Goal: Task Accomplishment & Management: Manage account settings

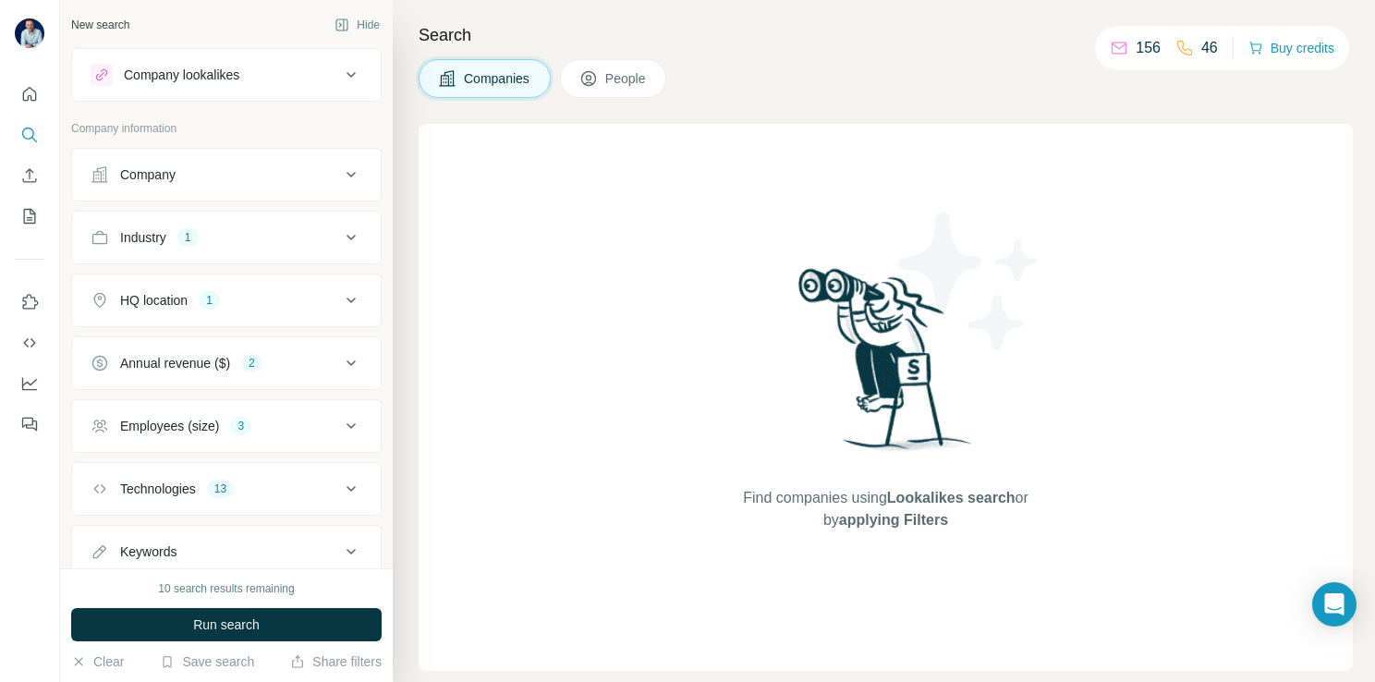
click at [252, 411] on button "Employees (size) 3" at bounding box center [226, 426] width 309 height 44
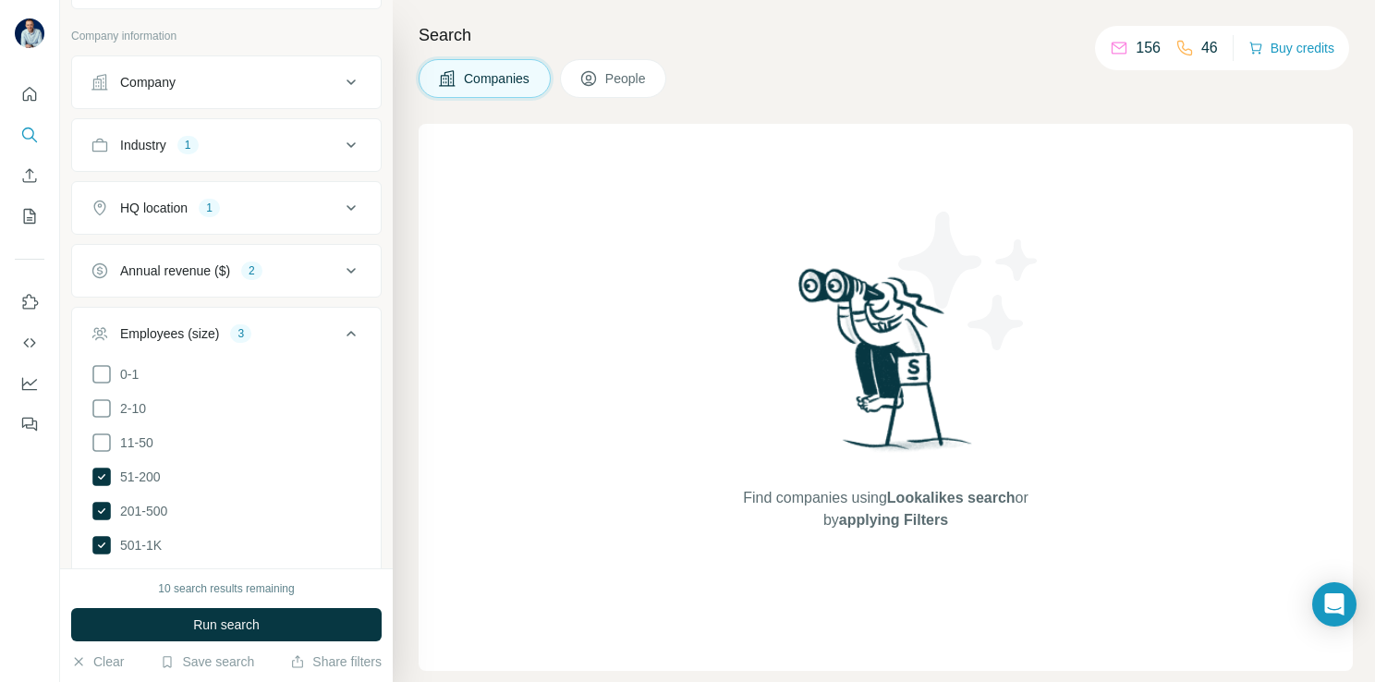
scroll to position [185, 0]
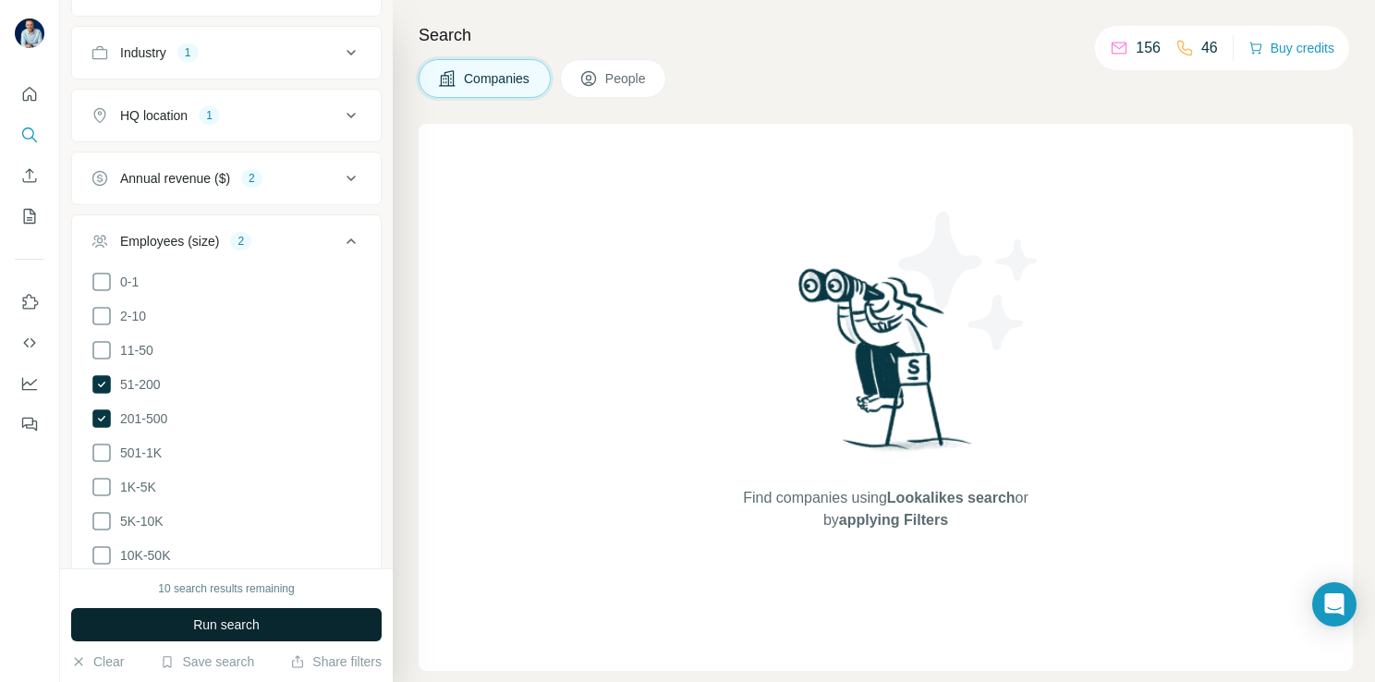
click at [213, 619] on span "Run search" at bounding box center [226, 625] width 67 height 18
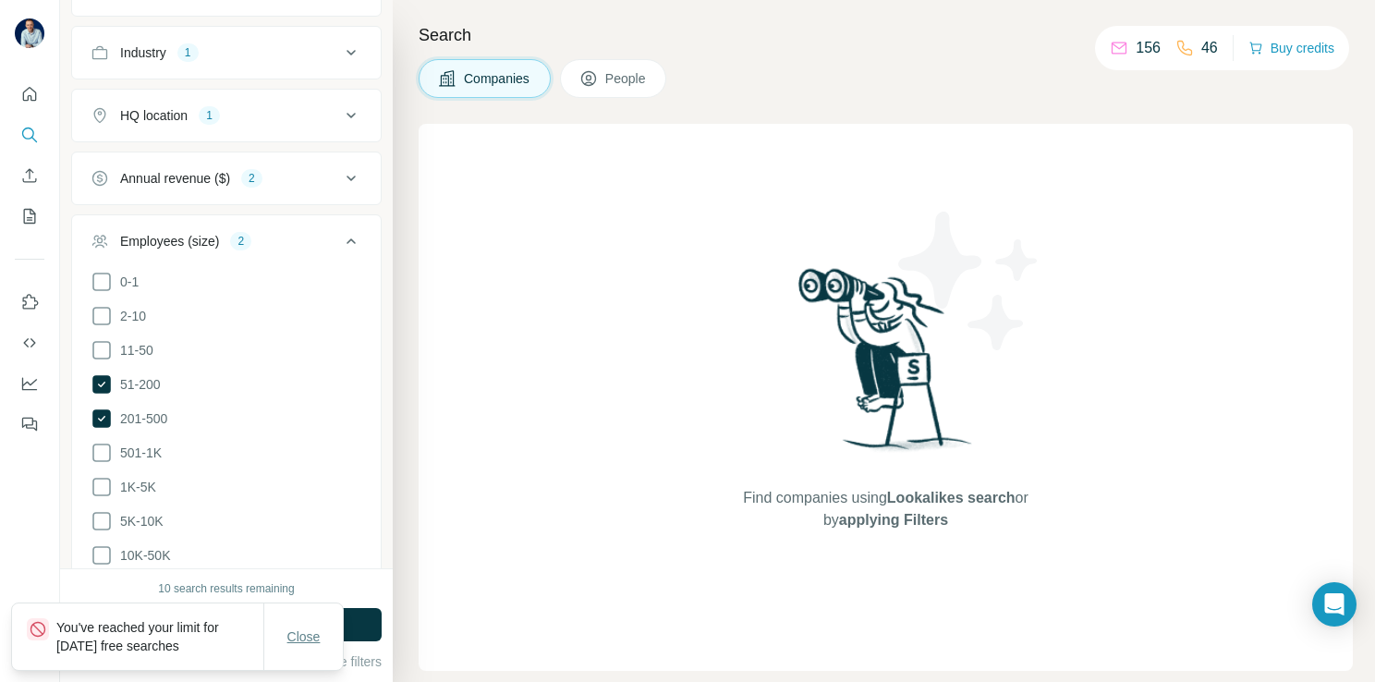
click at [307, 627] on button "Close" at bounding box center [304, 636] width 59 height 33
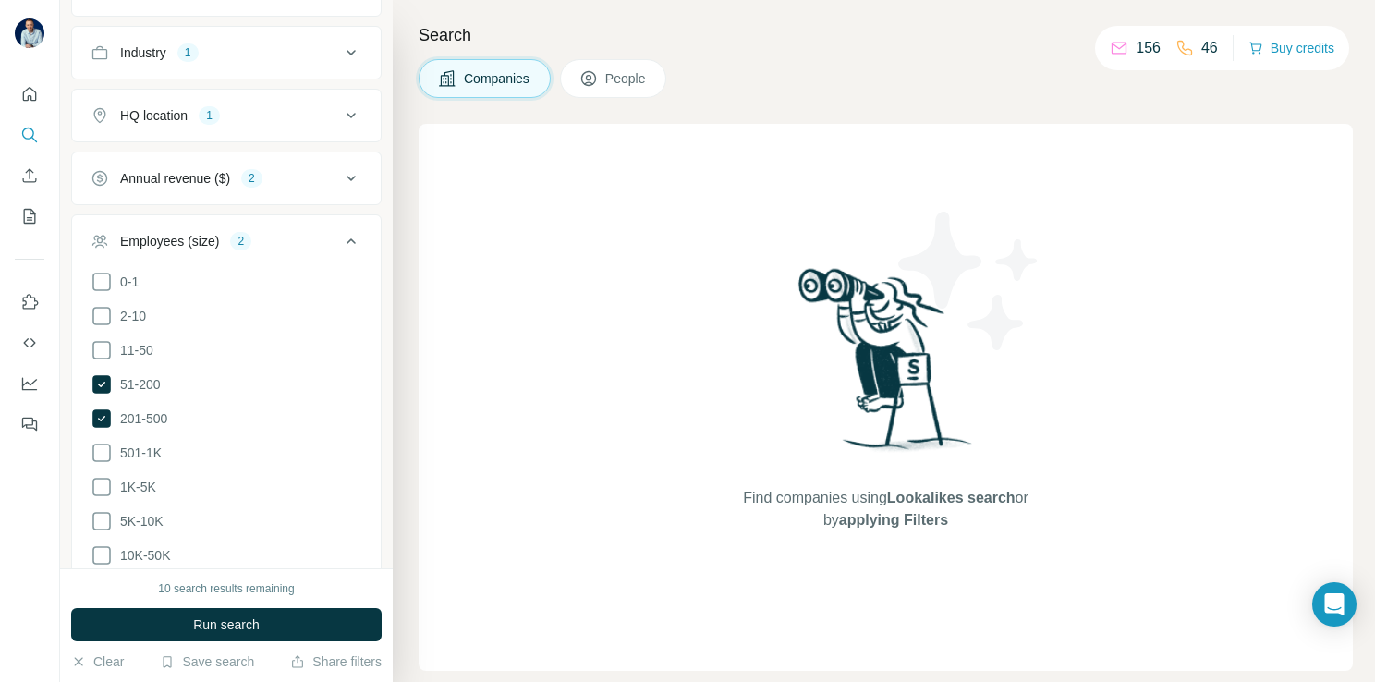
click at [261, 596] on div "10 search results remaining" at bounding box center [226, 588] width 136 height 17
click at [602, 82] on button "People" at bounding box center [613, 78] width 107 height 39
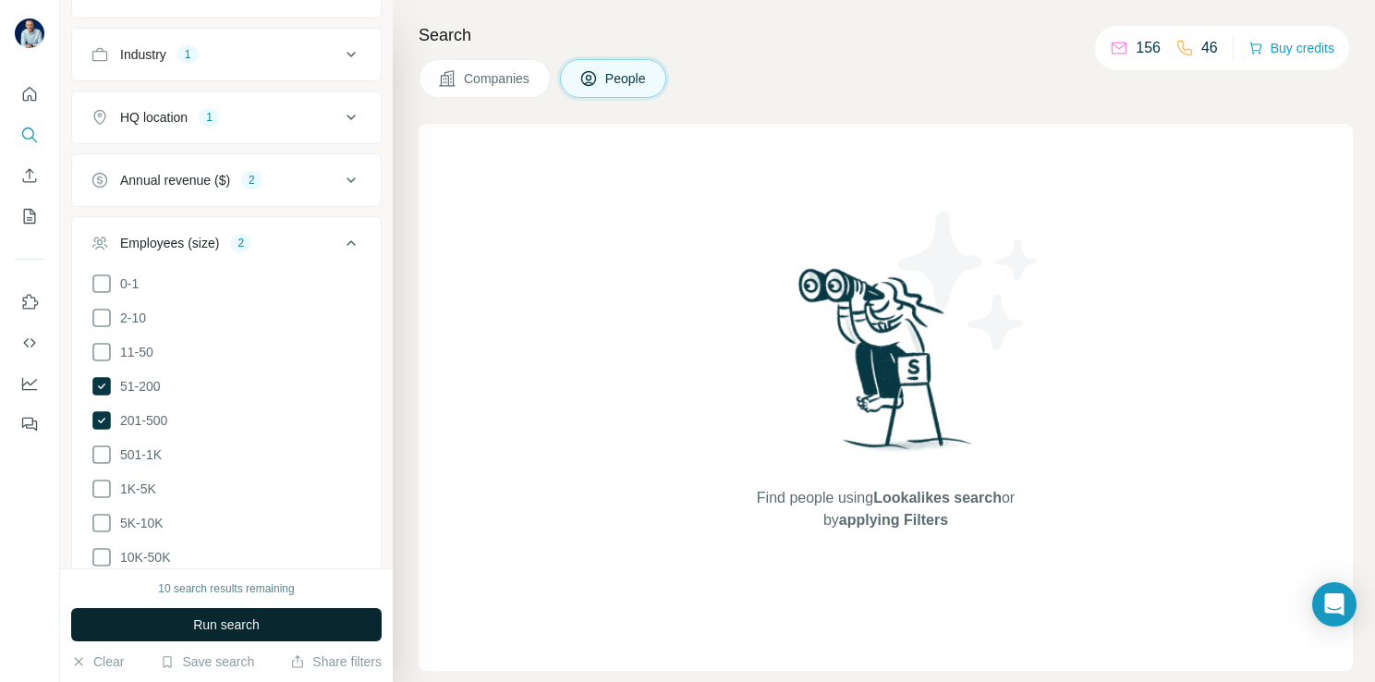
click at [292, 625] on button "Run search" at bounding box center [226, 624] width 311 height 33
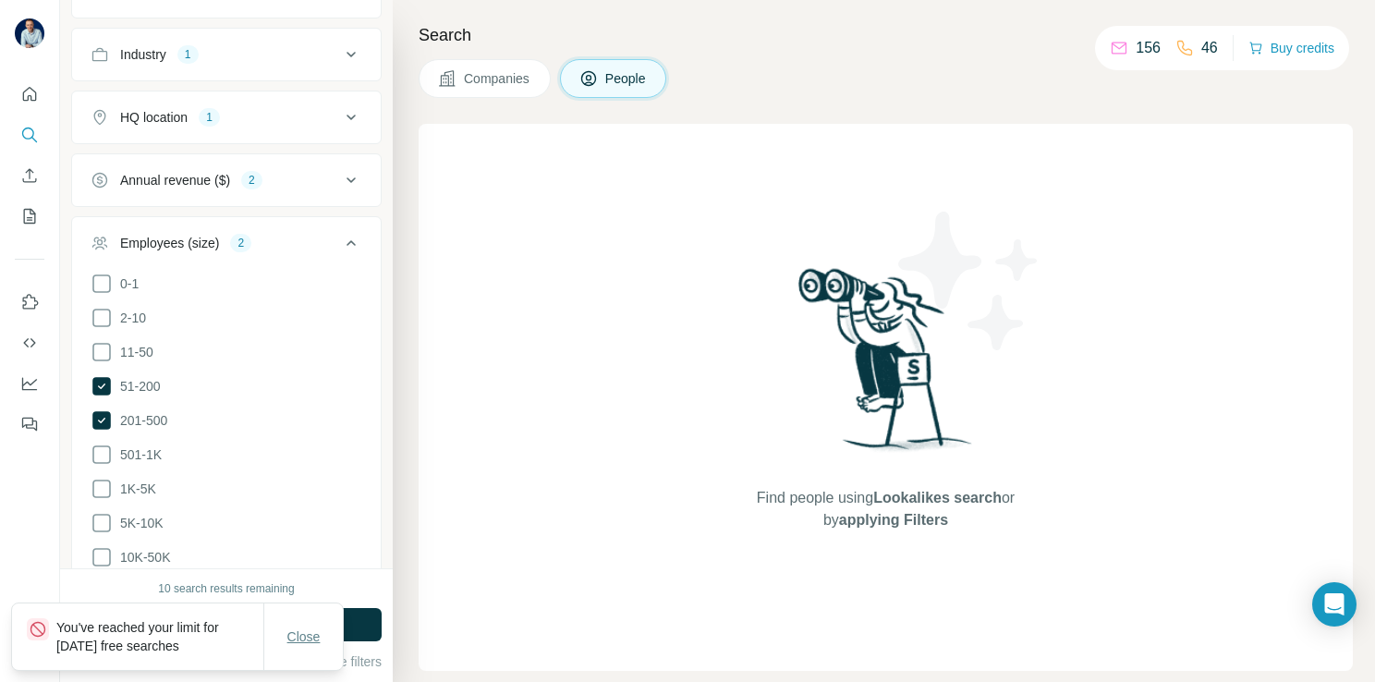
click at [324, 644] on button "Close" at bounding box center [304, 636] width 59 height 33
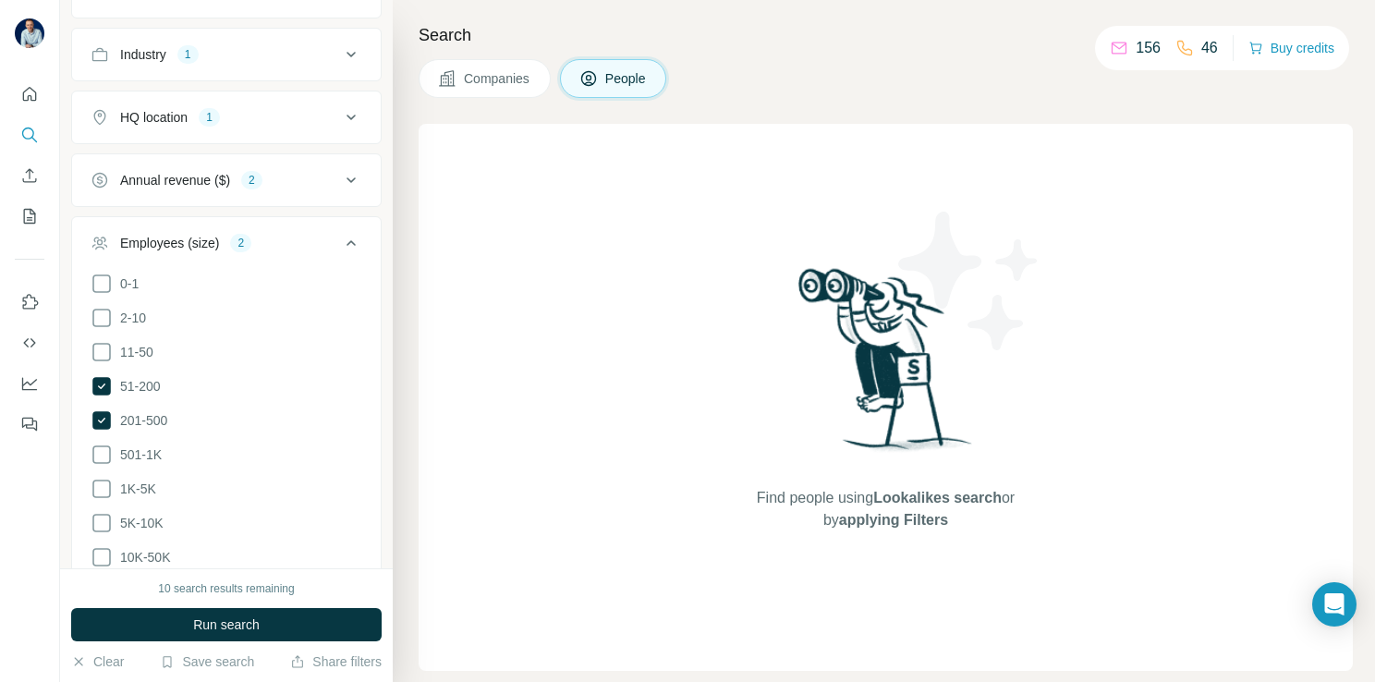
click at [14, 136] on div at bounding box center [29, 254] width 59 height 374
click at [28, 132] on icon "Search" at bounding box center [29, 135] width 18 height 18
click at [230, 584] on div "10 search results remaining" at bounding box center [226, 588] width 136 height 17
click at [200, 630] on span "Run search" at bounding box center [226, 625] width 67 height 18
click at [223, 622] on span "Run search" at bounding box center [226, 625] width 67 height 18
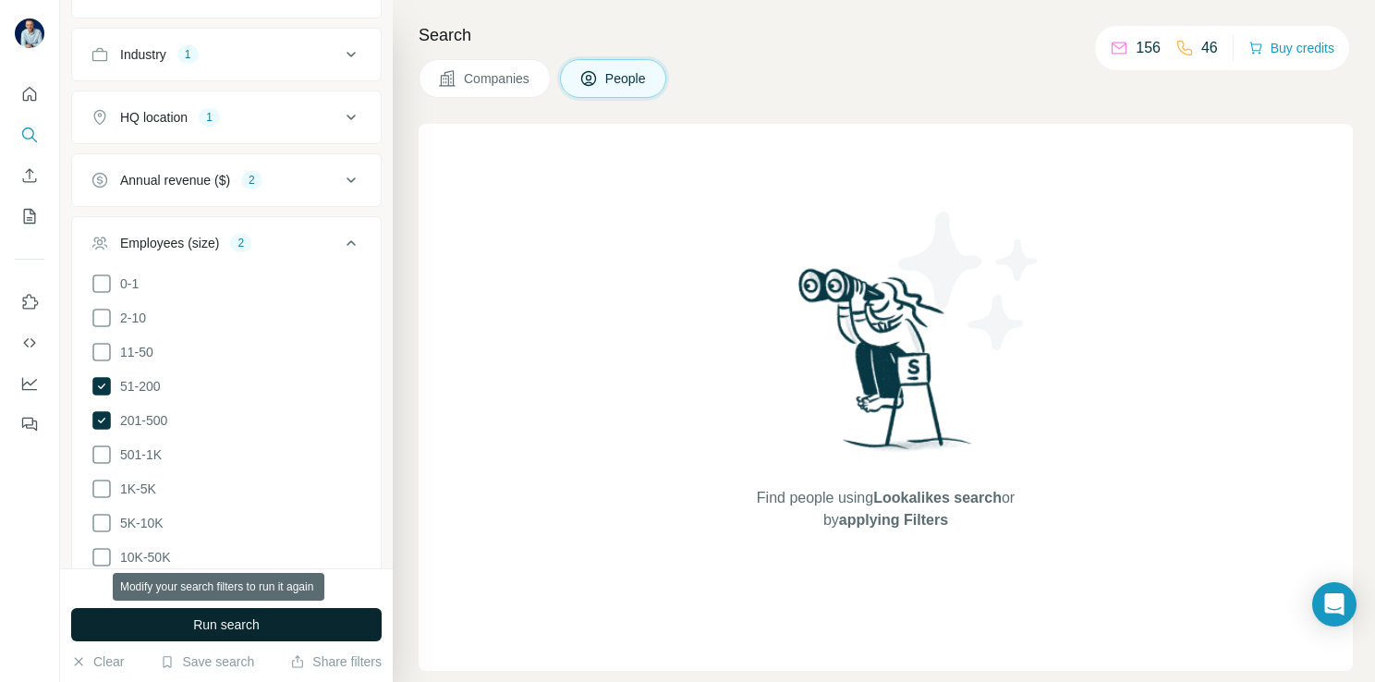
click at [223, 622] on span "Run search" at bounding box center [226, 625] width 67 height 18
click at [42, 91] on button "Quick start" at bounding box center [30, 94] width 30 height 33
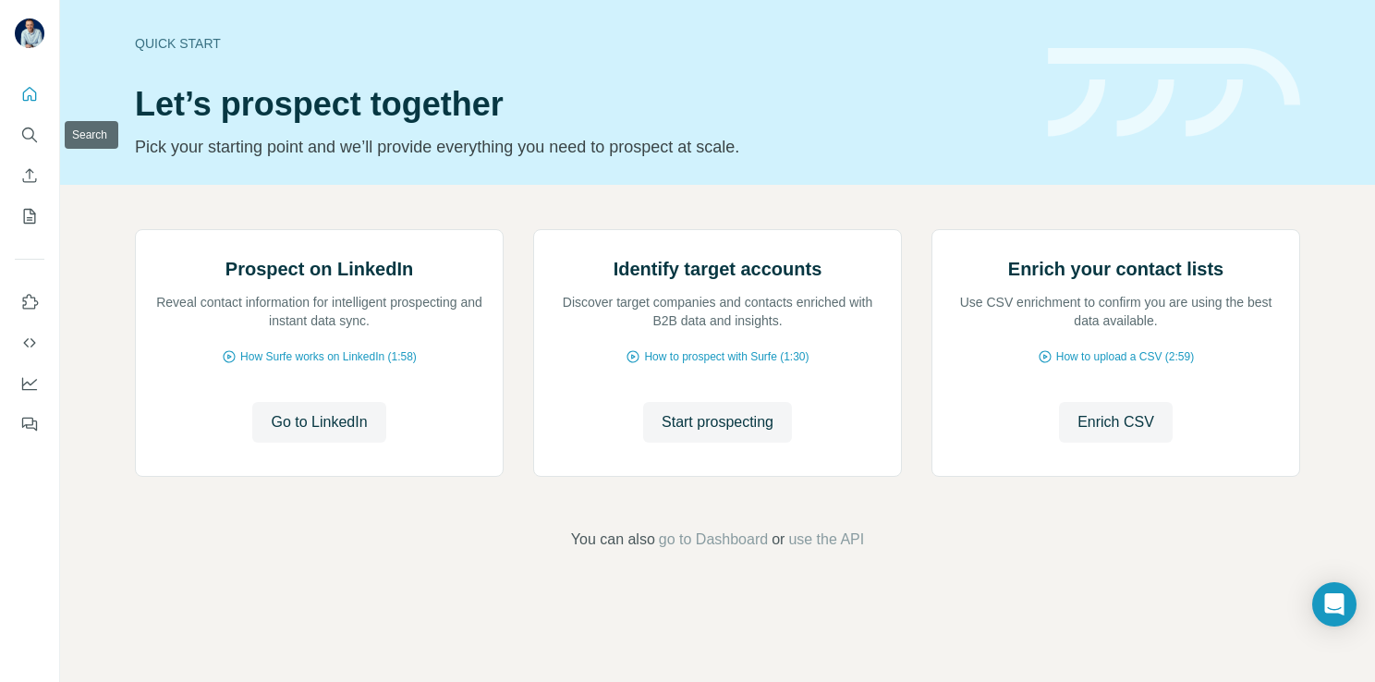
click at [5, 139] on div at bounding box center [29, 254] width 59 height 374
click at [22, 131] on button "Search" at bounding box center [30, 134] width 30 height 33
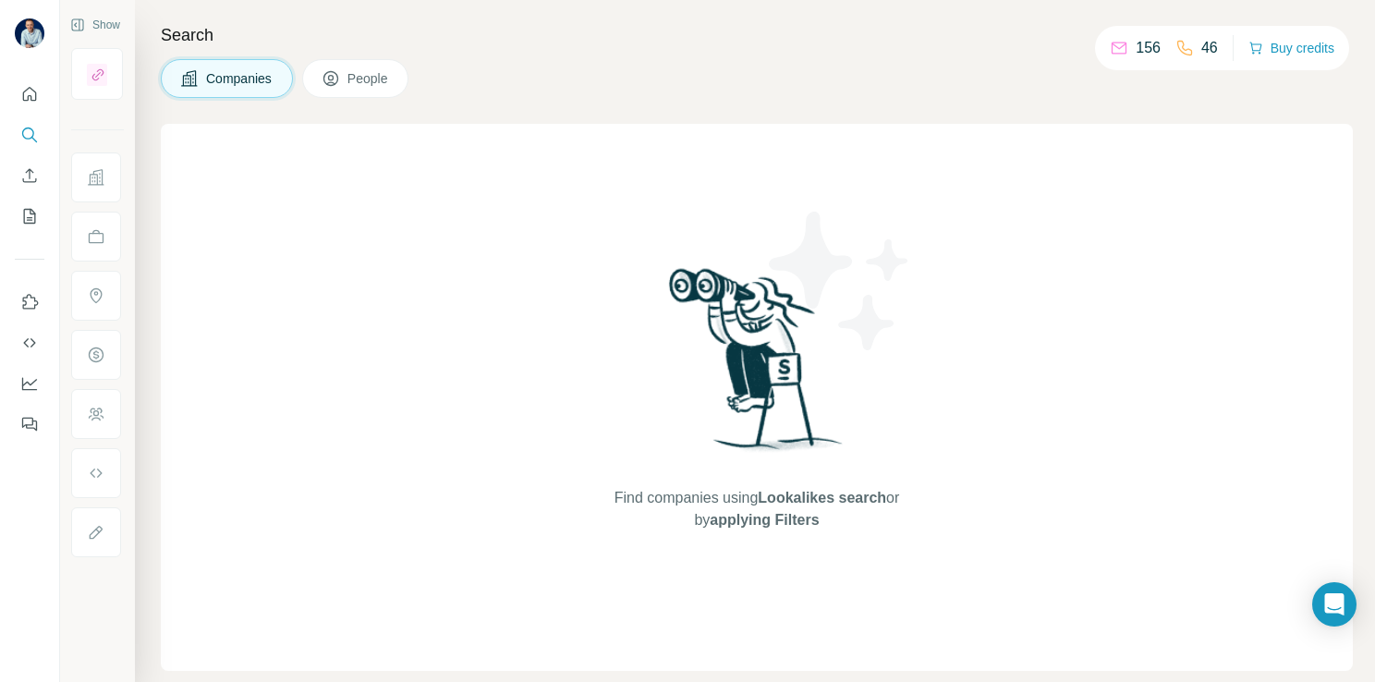
click at [311, 79] on button "People" at bounding box center [355, 78] width 107 height 39
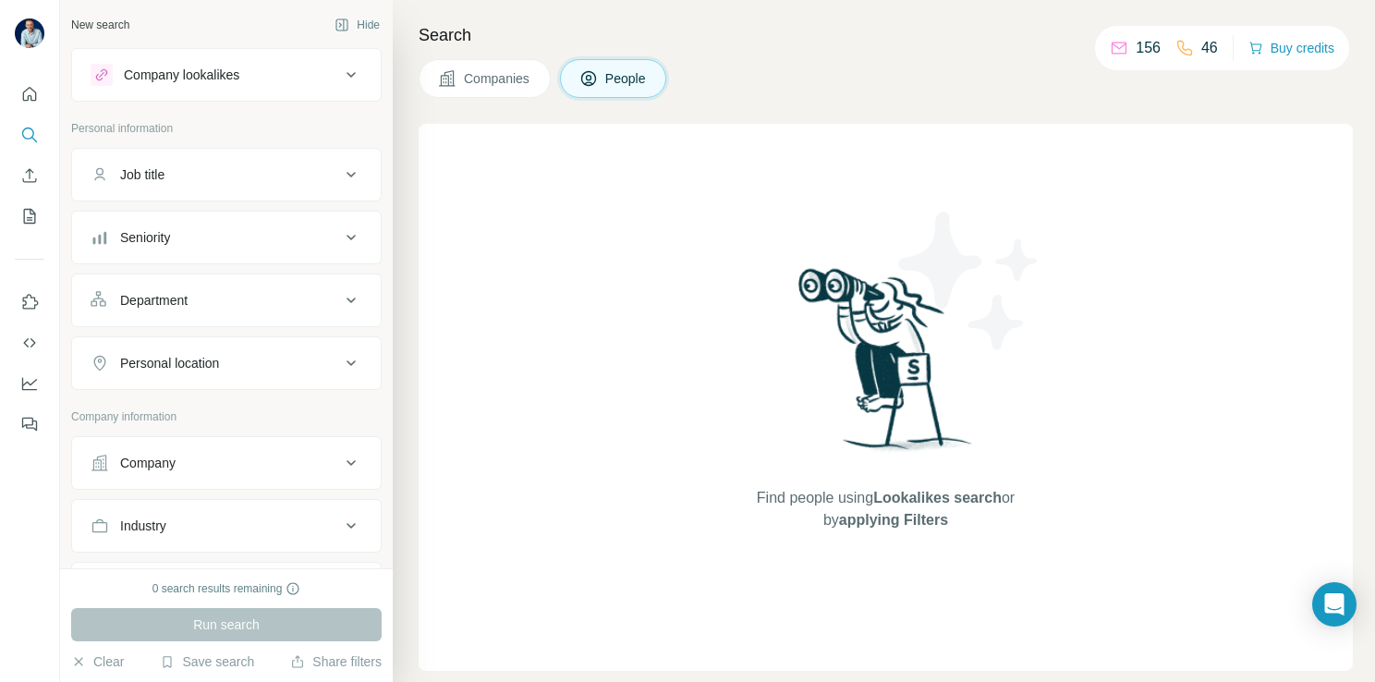
click at [197, 673] on div "Save search" at bounding box center [207, 664] width 94 height 22
click at [229, 636] on div "View my saved searches" at bounding box center [258, 629] width 195 height 37
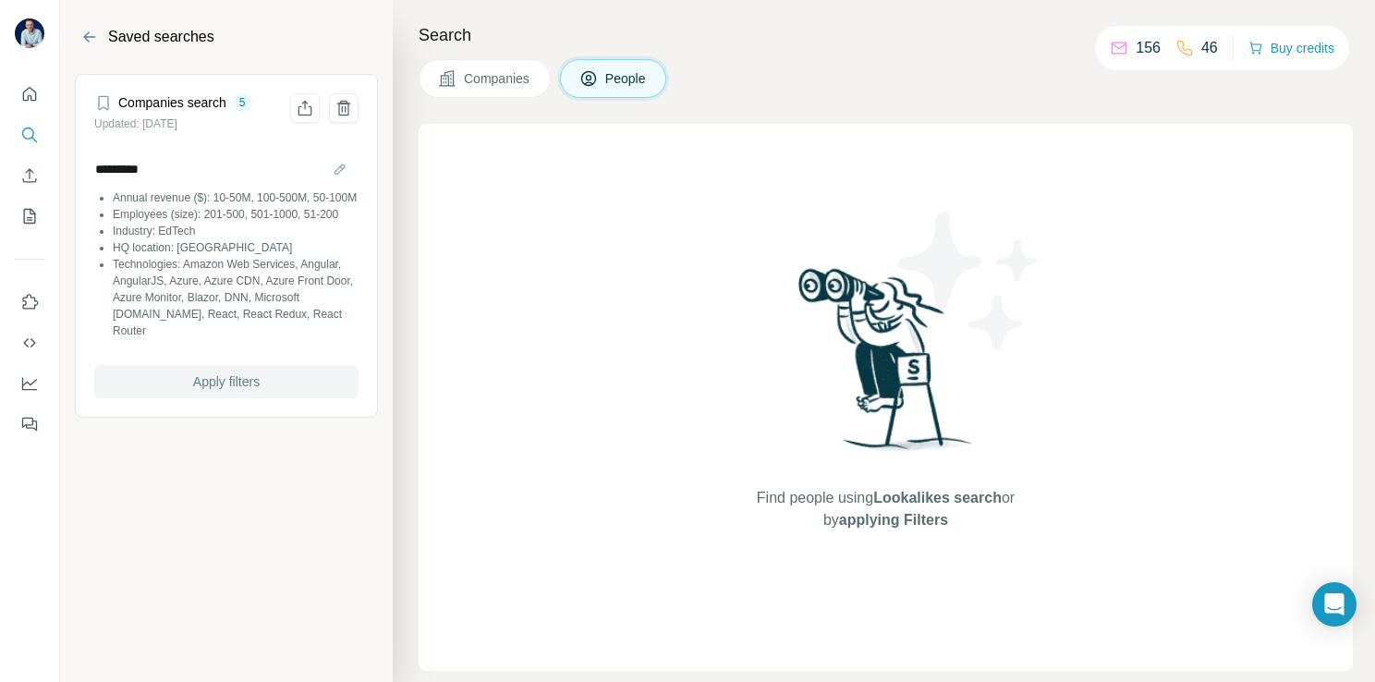
click at [232, 383] on span "Apply filters" at bounding box center [226, 381] width 67 height 18
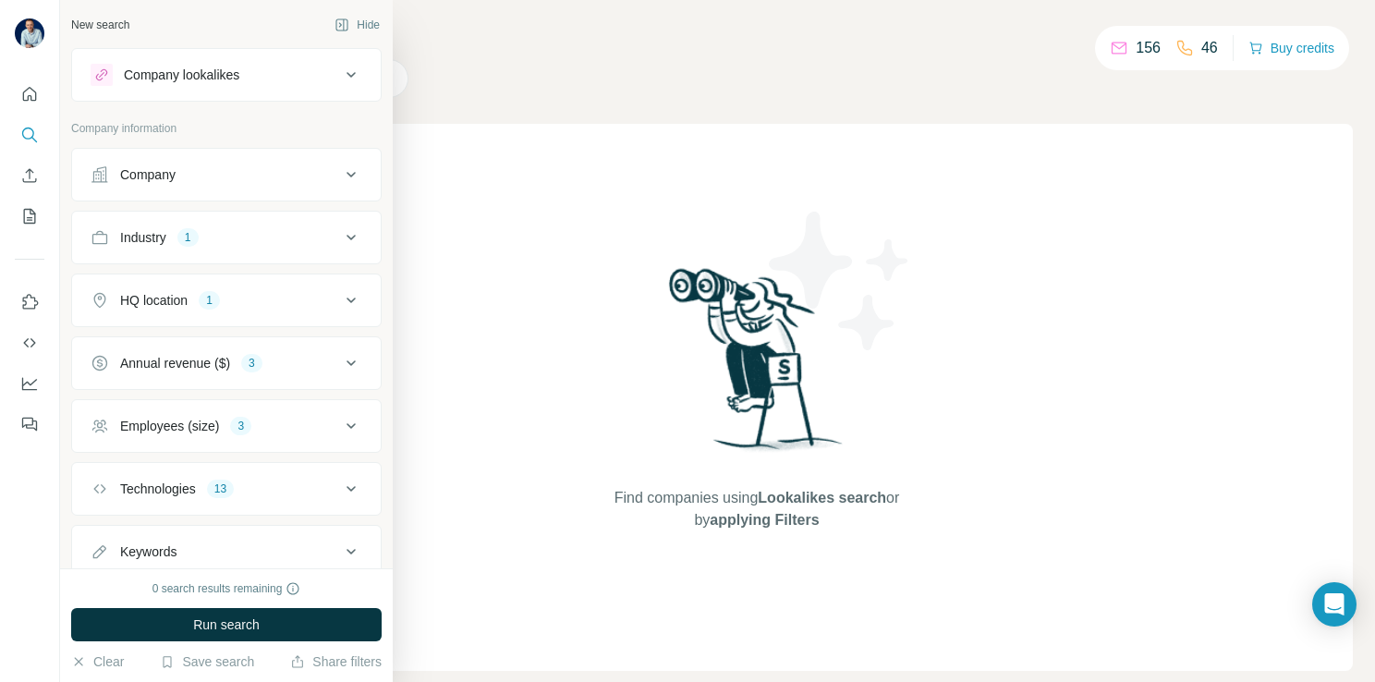
click at [202, 250] on button "Industry 1" at bounding box center [226, 237] width 309 height 44
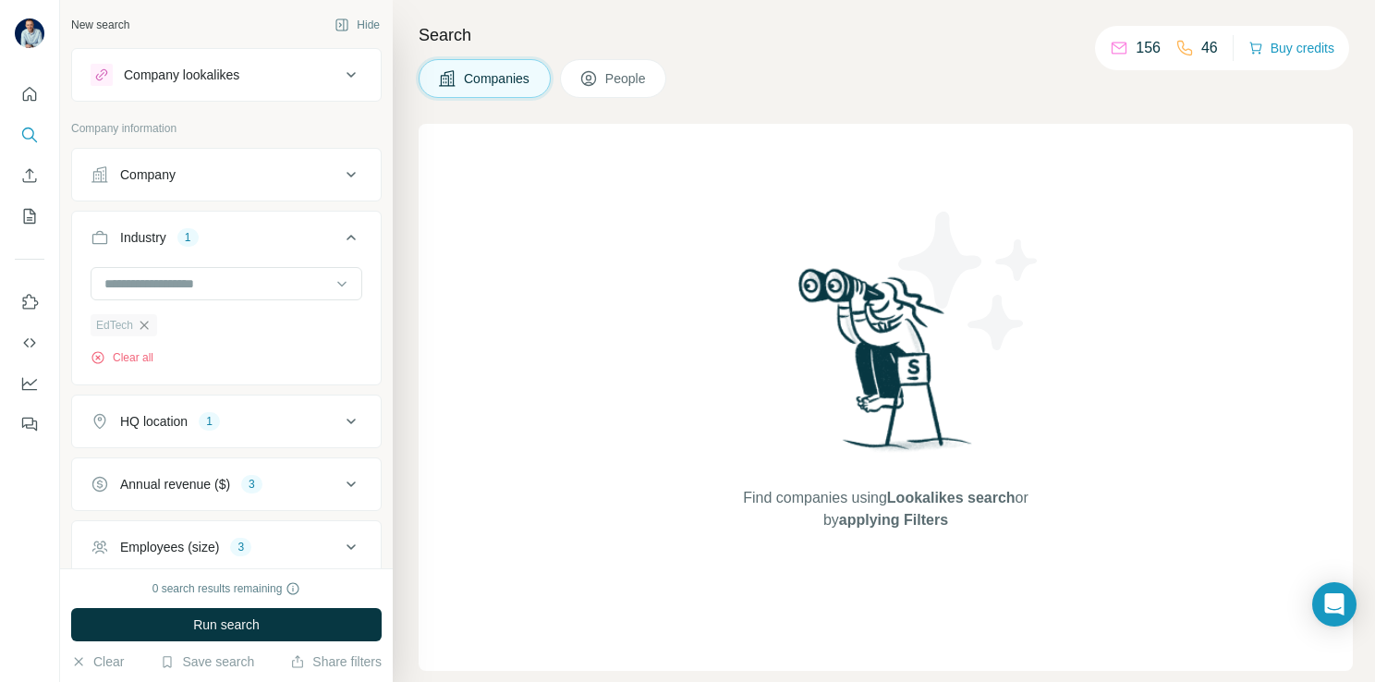
click at [140, 326] on icon "button" at bounding box center [144, 325] width 15 height 15
click at [152, 281] on input at bounding box center [217, 284] width 228 height 20
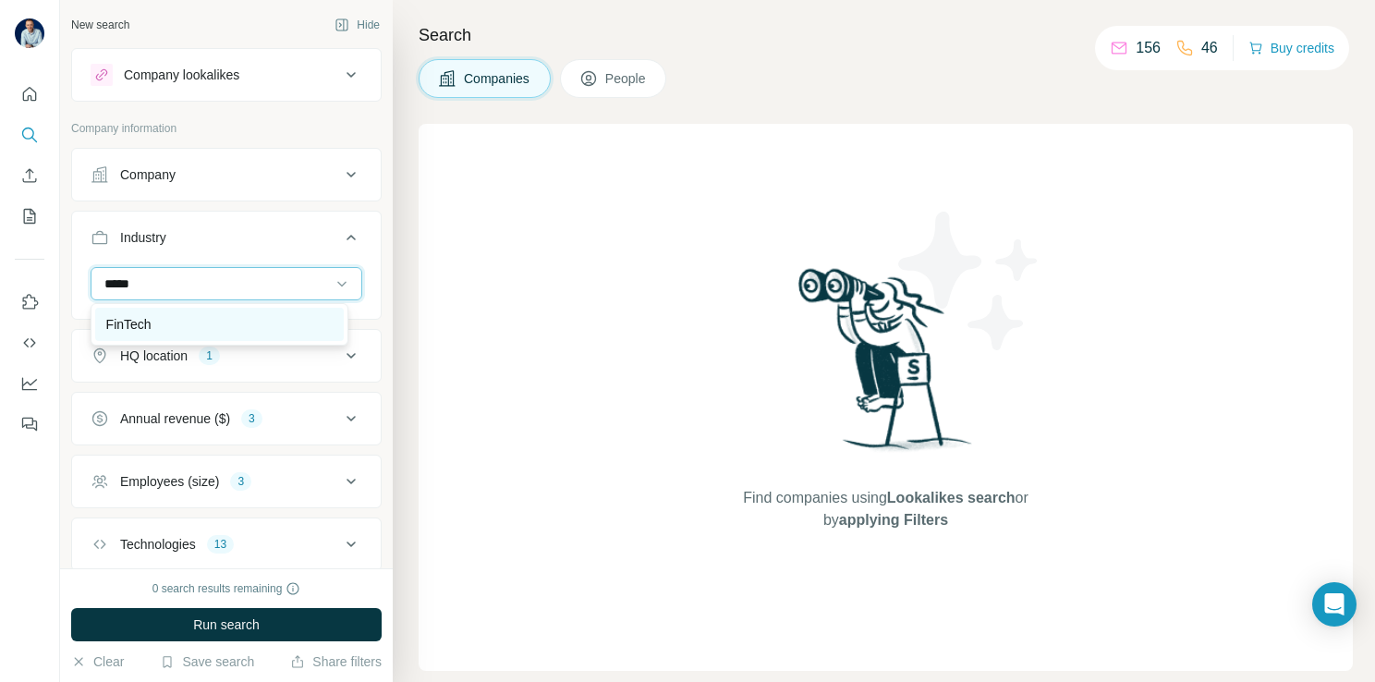
type input "*****"
click at [322, 328] on div "FinTech" at bounding box center [219, 324] width 226 height 18
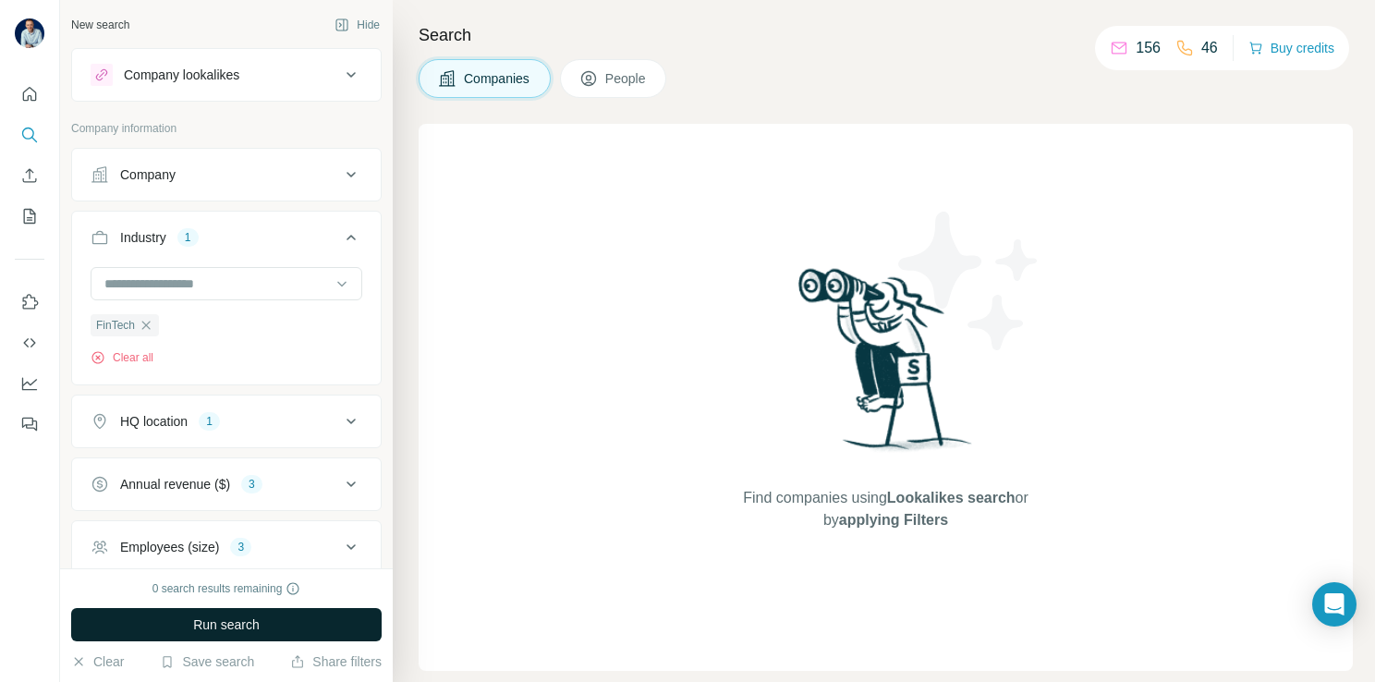
click at [246, 629] on span "Run search" at bounding box center [226, 625] width 67 height 18
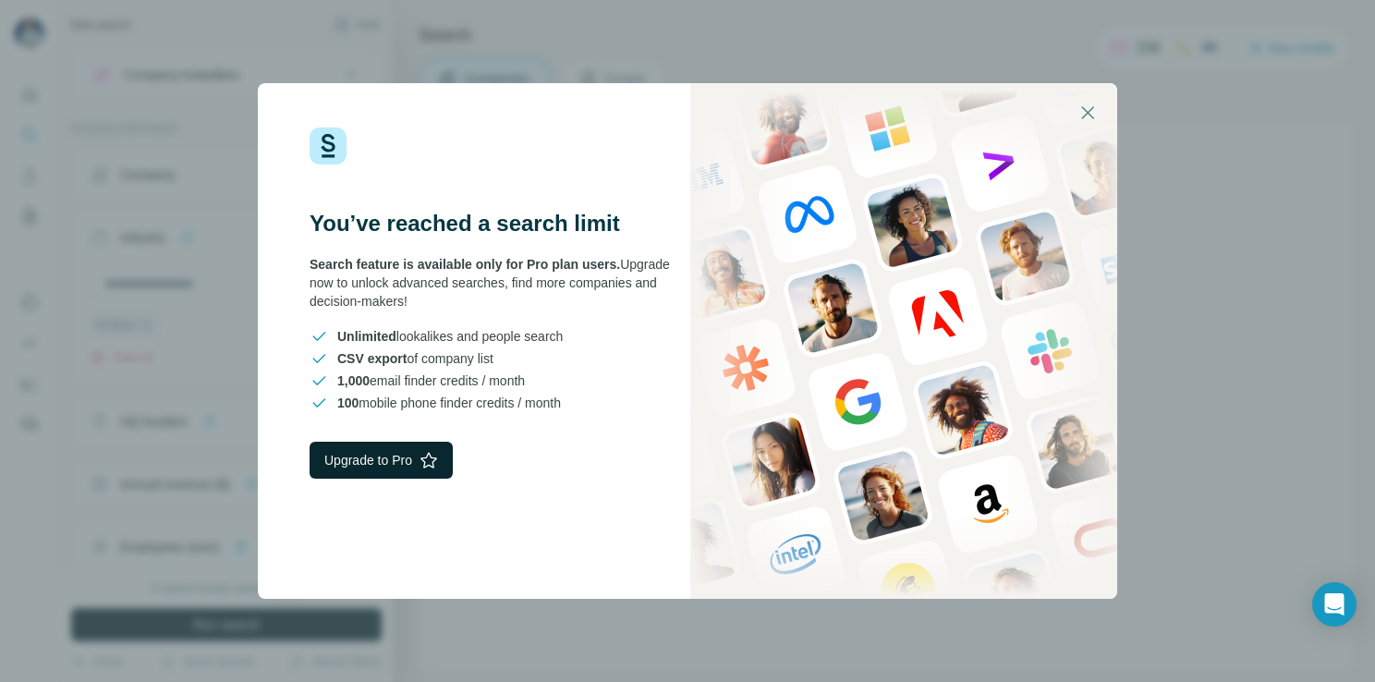
click at [380, 458] on button "Upgrade to Pro" at bounding box center [381, 460] width 143 height 37
click at [1080, 112] on icon "button" at bounding box center [1088, 113] width 22 height 22
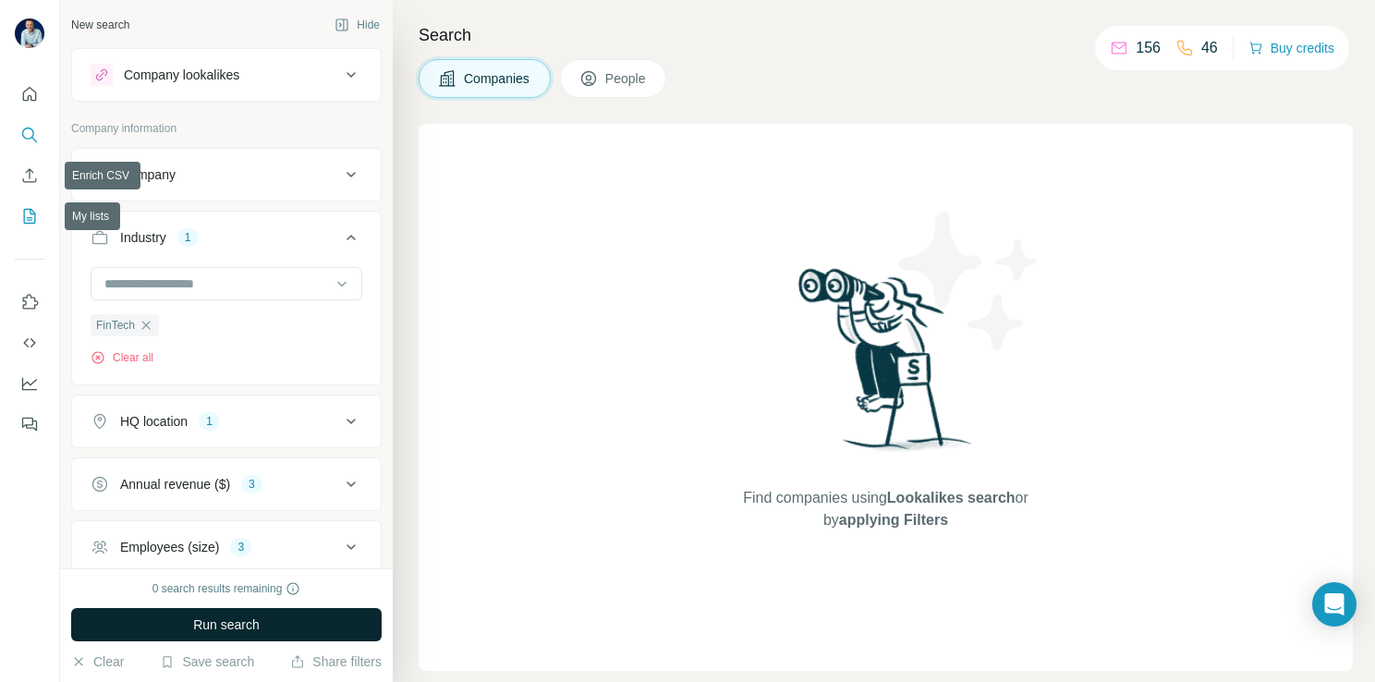
click at [33, 214] on icon "My lists" at bounding box center [31, 215] width 9 height 12
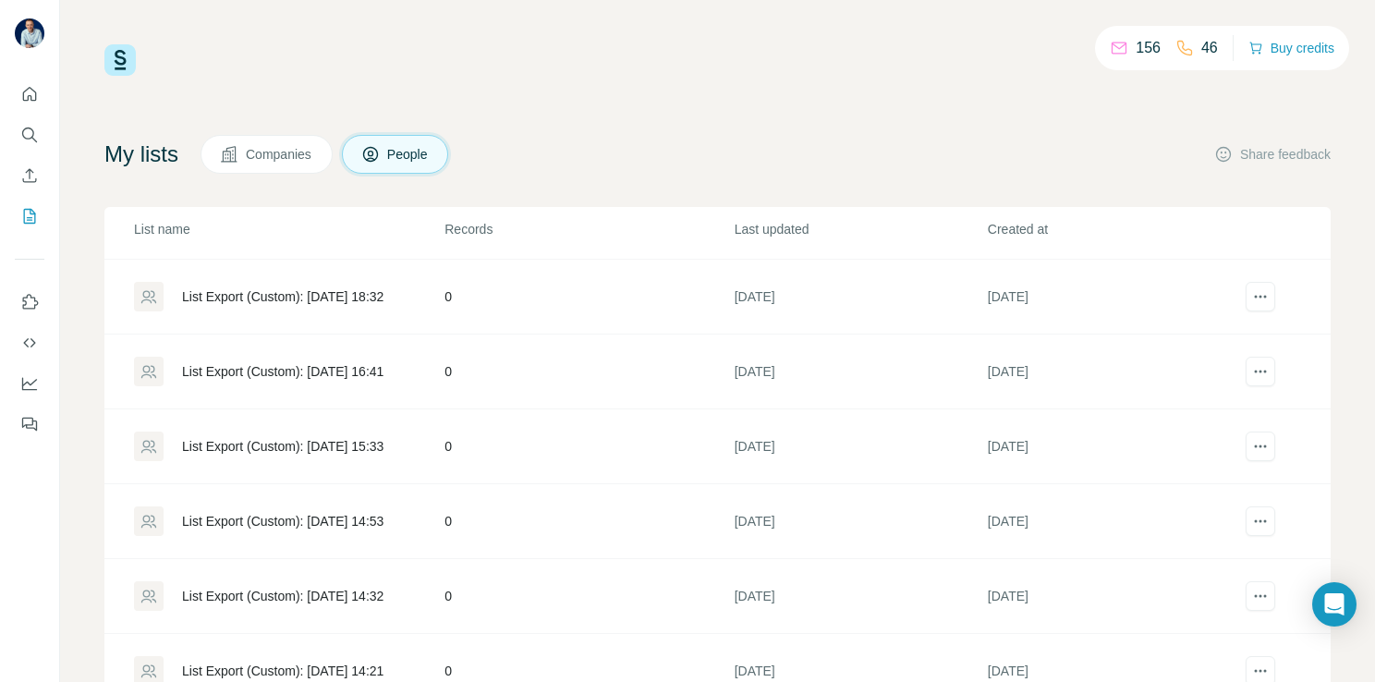
scroll to position [292, 0]
click at [1246, 606] on button "actions" at bounding box center [1261, 596] width 30 height 30
click at [1151, 668] on div "Delete list" at bounding box center [1170, 664] width 229 height 33
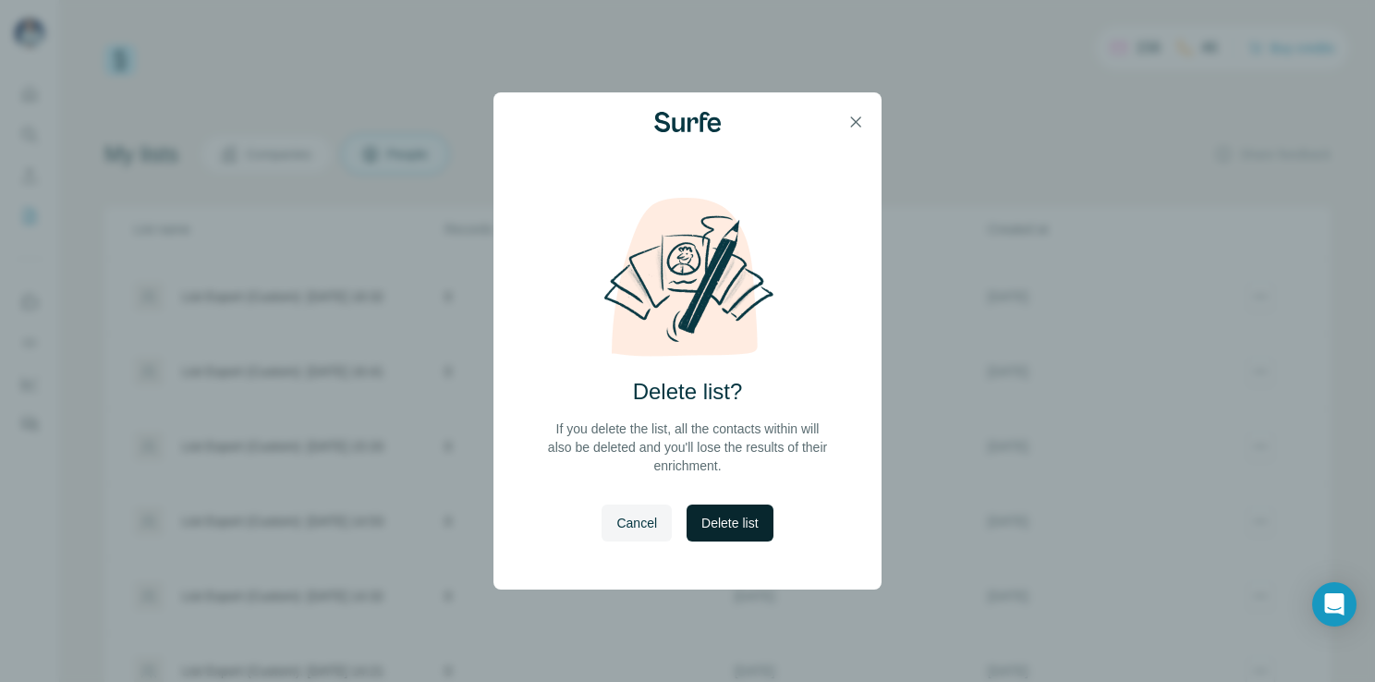
click at [727, 517] on span "Delete list" at bounding box center [730, 523] width 56 height 18
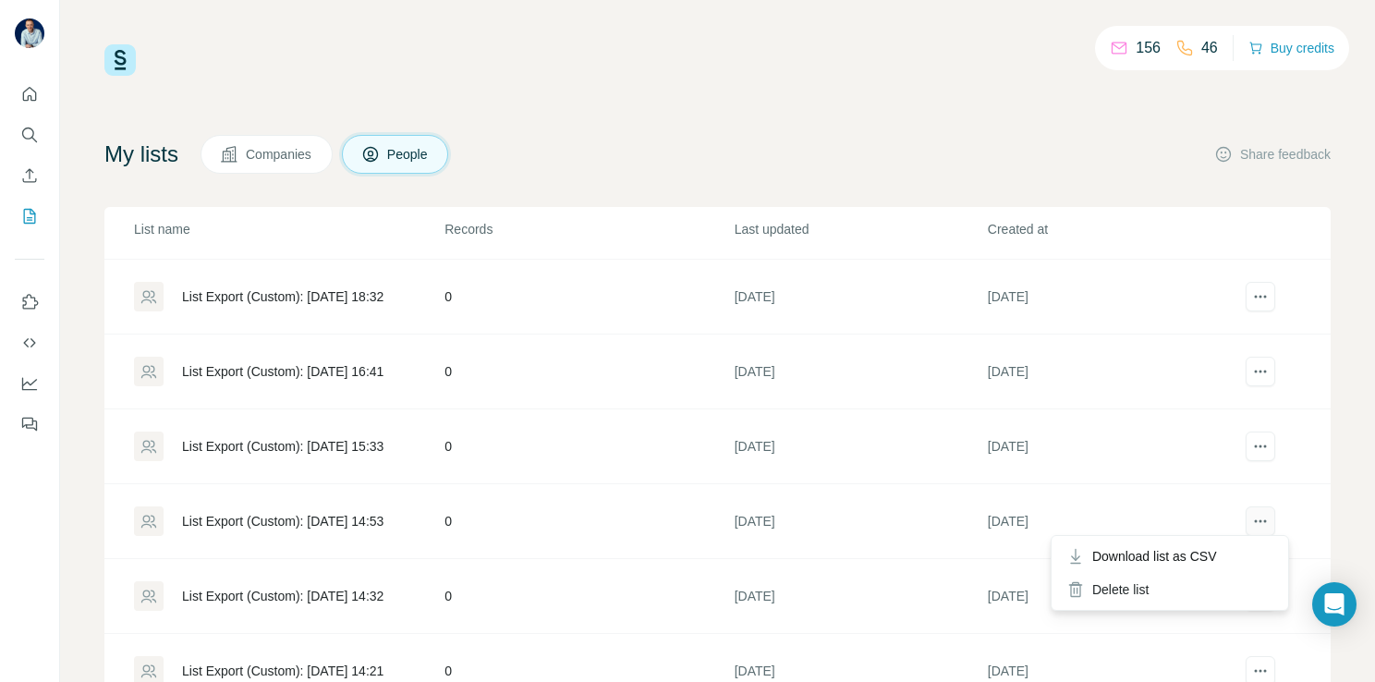
click at [1252, 526] on icon "actions" at bounding box center [1261, 521] width 18 height 18
click at [1166, 588] on div "Delete list" at bounding box center [1170, 589] width 229 height 33
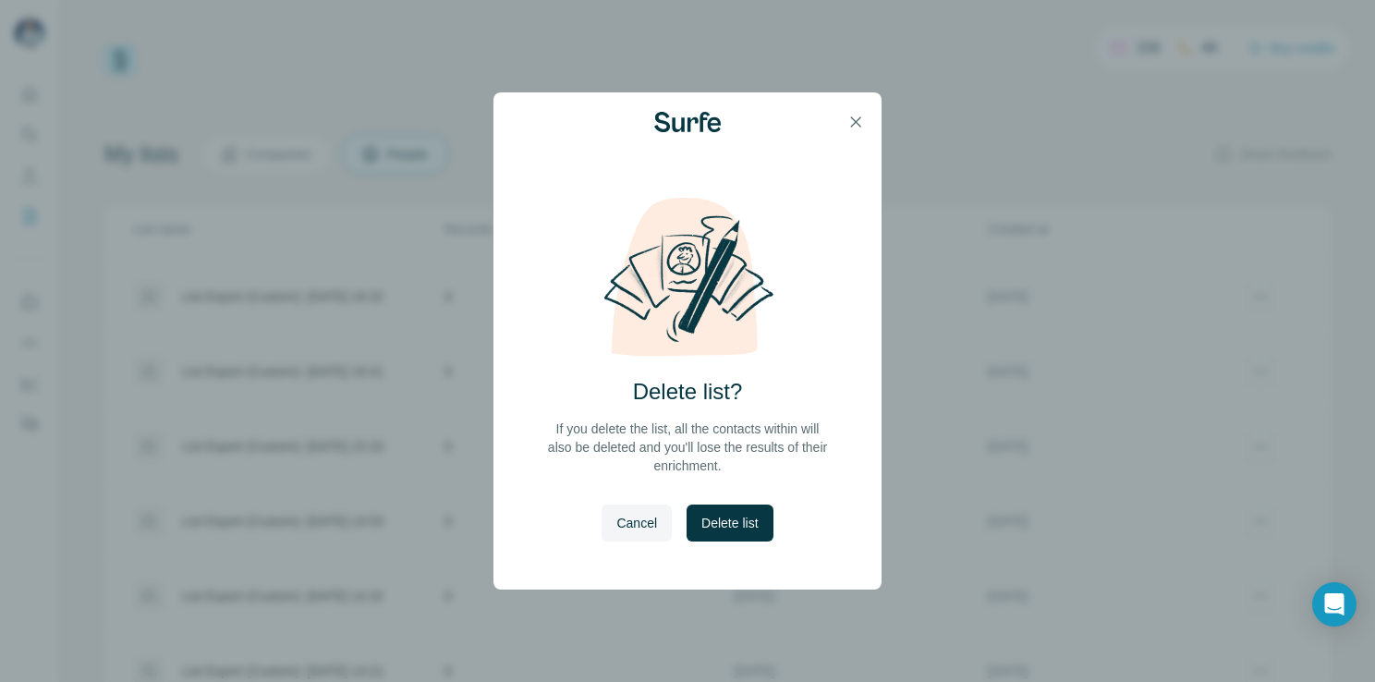
click at [785, 521] on div "Delete list? If you delete the list, all the contacts within will also be delet…" at bounding box center [688, 393] width 388 height 394
click at [755, 520] on span "Delete list" at bounding box center [730, 523] width 56 height 18
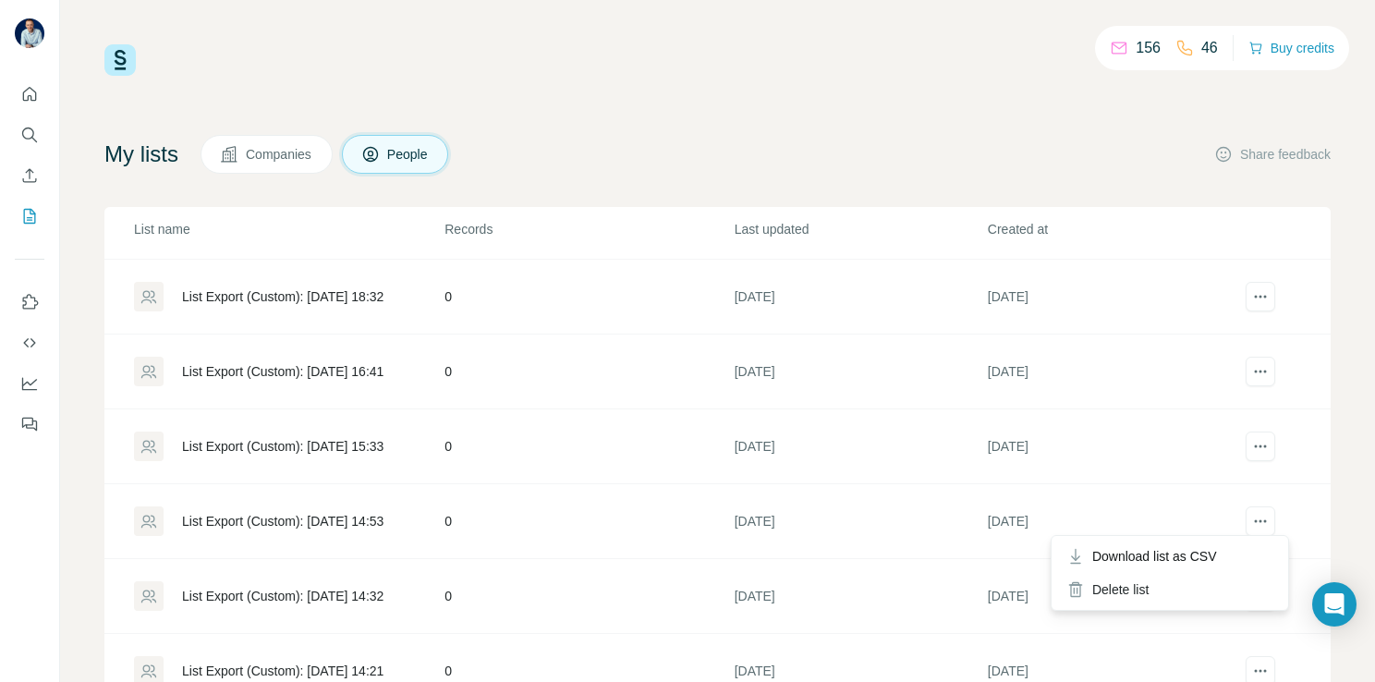
click at [1241, 512] on div at bounding box center [1260, 523] width 38 height 33
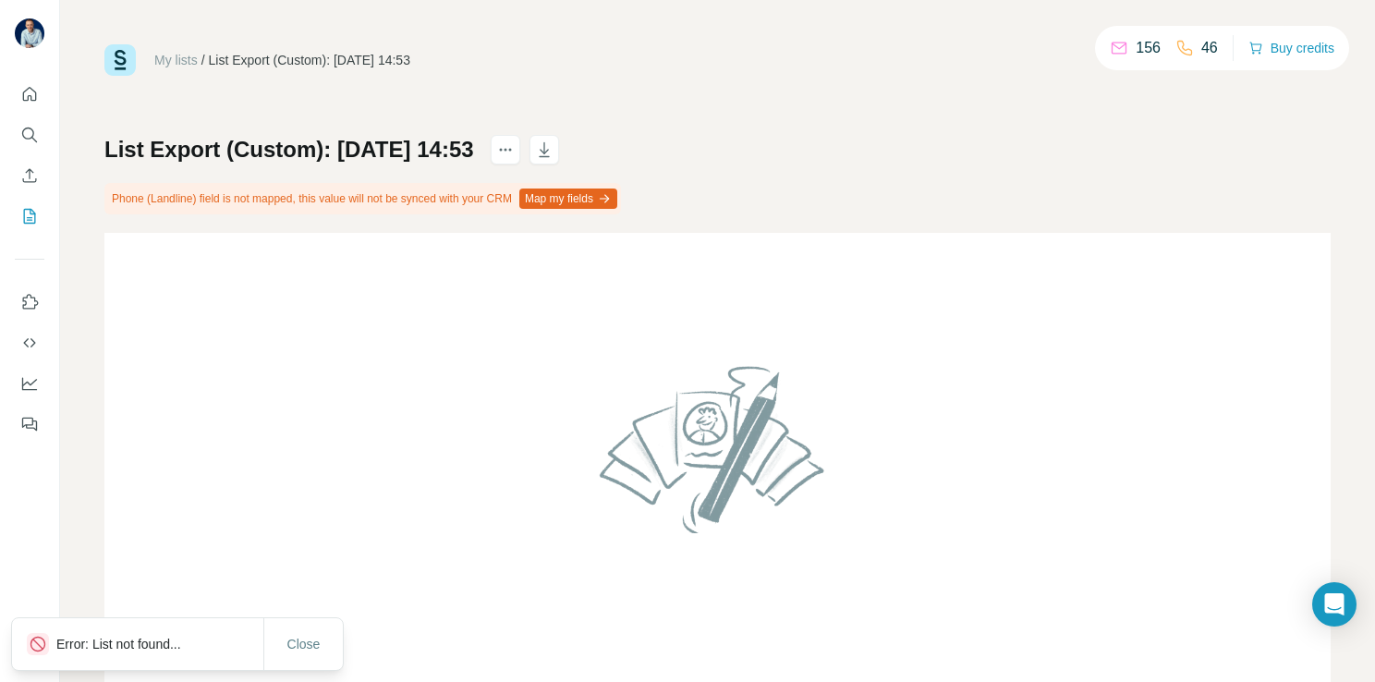
click at [173, 60] on link "My lists" at bounding box center [175, 60] width 43 height 15
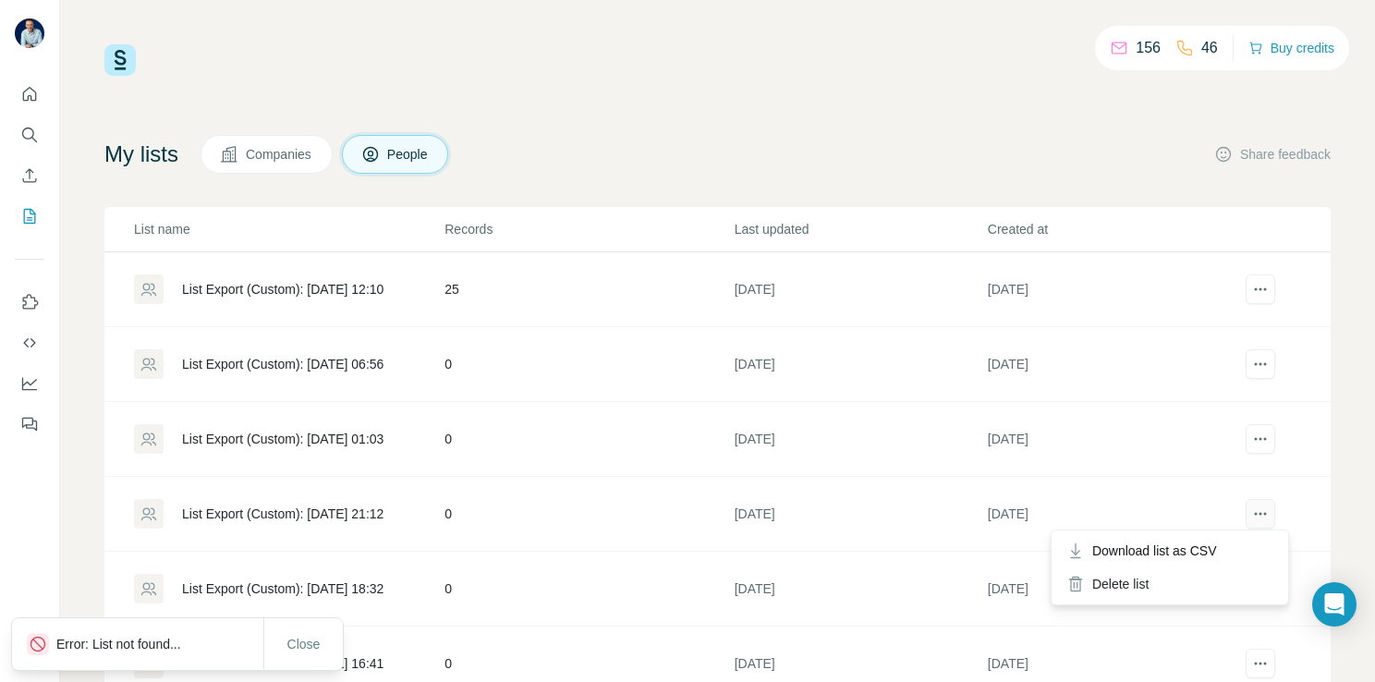
click at [1246, 502] on button "actions" at bounding box center [1261, 514] width 30 height 30
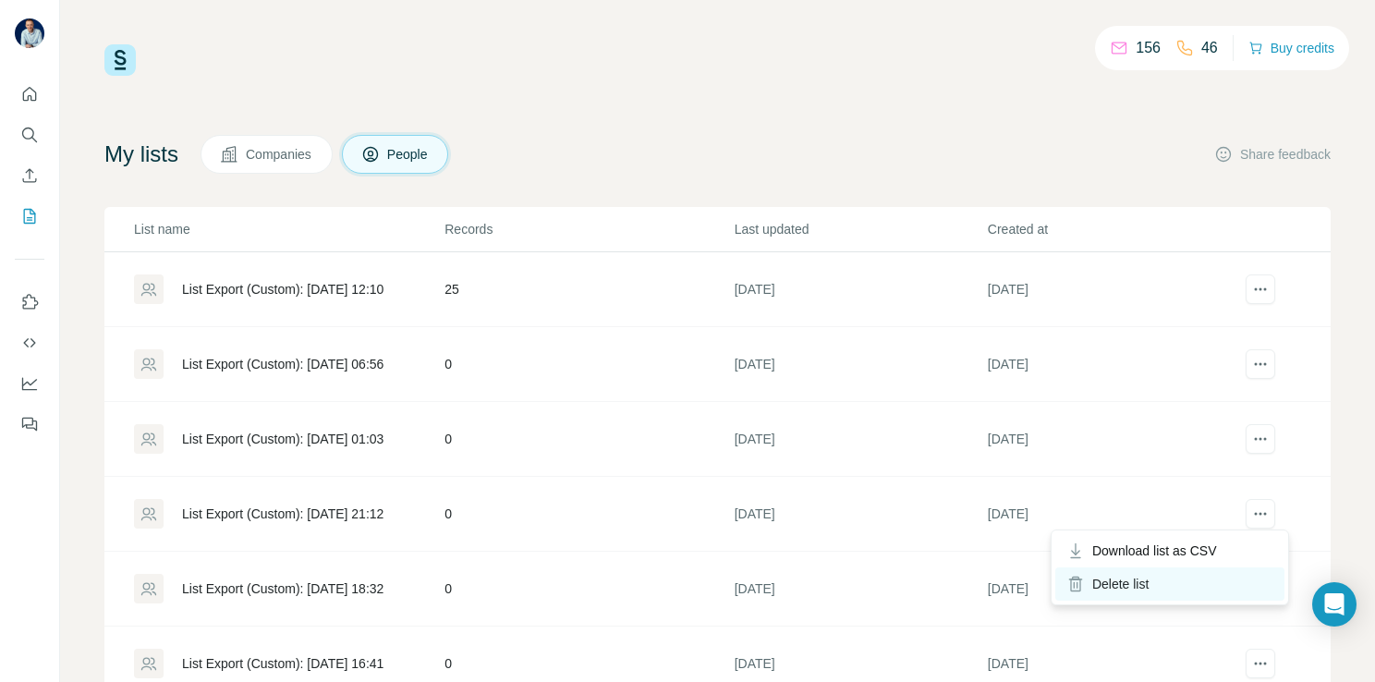
click at [1153, 584] on div "Delete list" at bounding box center [1170, 584] width 229 height 33
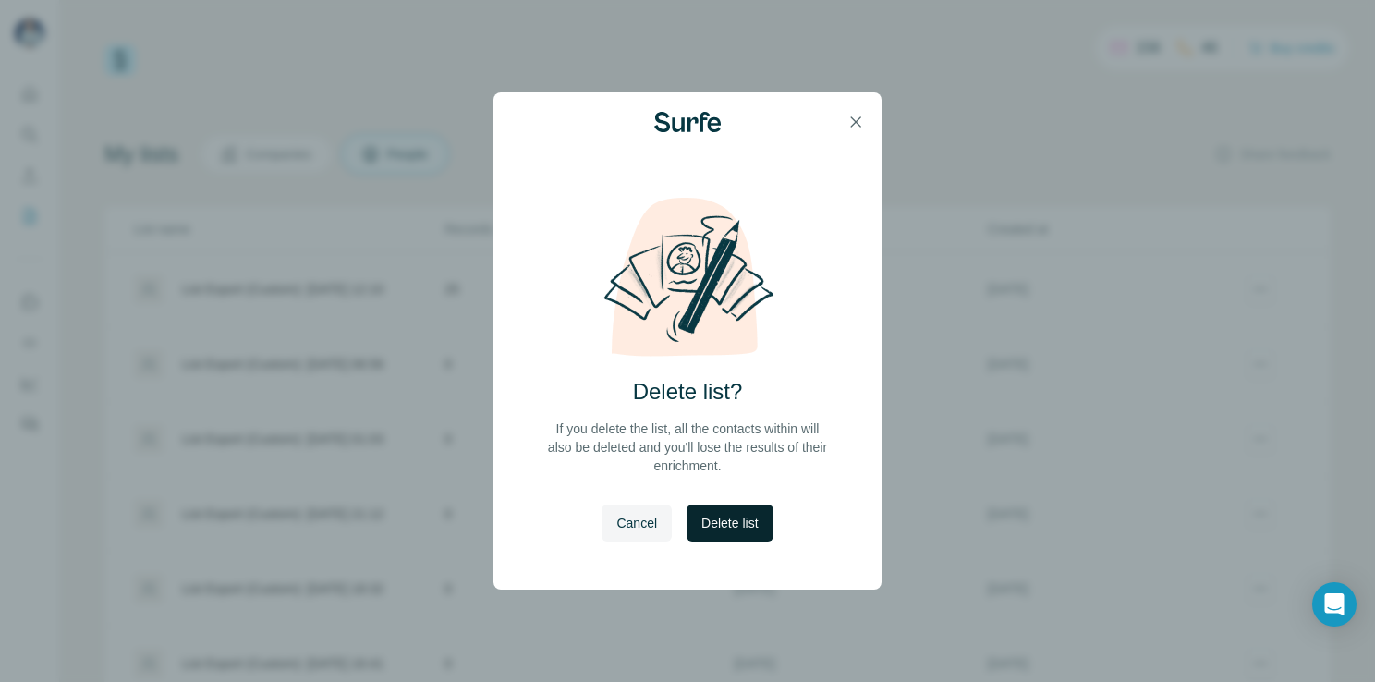
click at [758, 522] on span "Delete list" at bounding box center [730, 523] width 56 height 18
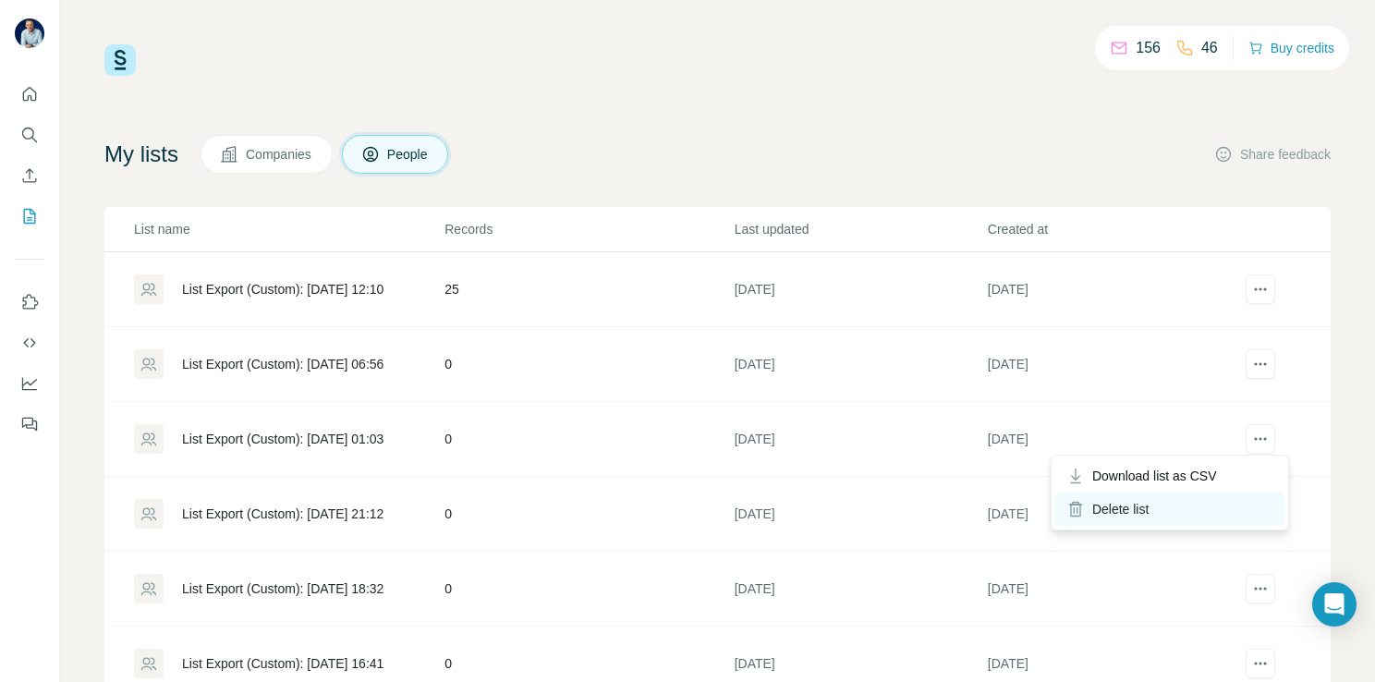
click at [1160, 501] on div "Delete list" at bounding box center [1170, 509] width 229 height 33
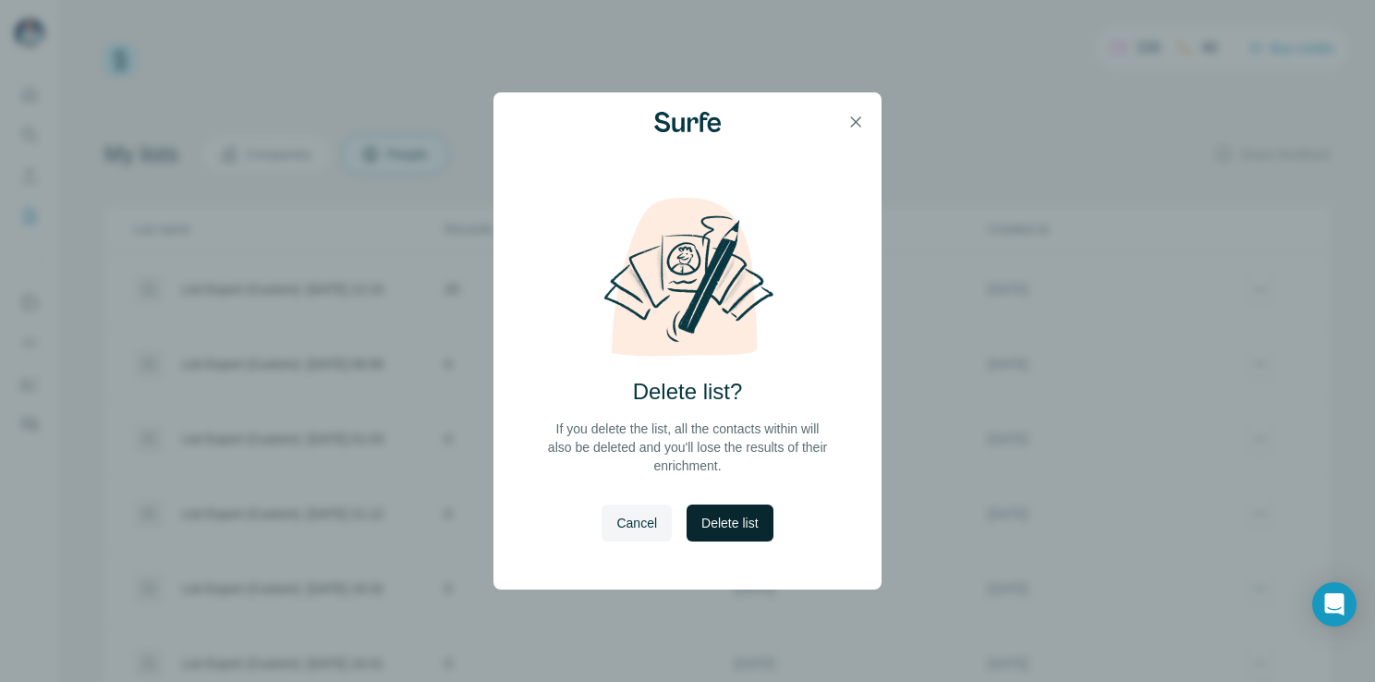
click at [762, 509] on button "Delete list" at bounding box center [730, 523] width 86 height 37
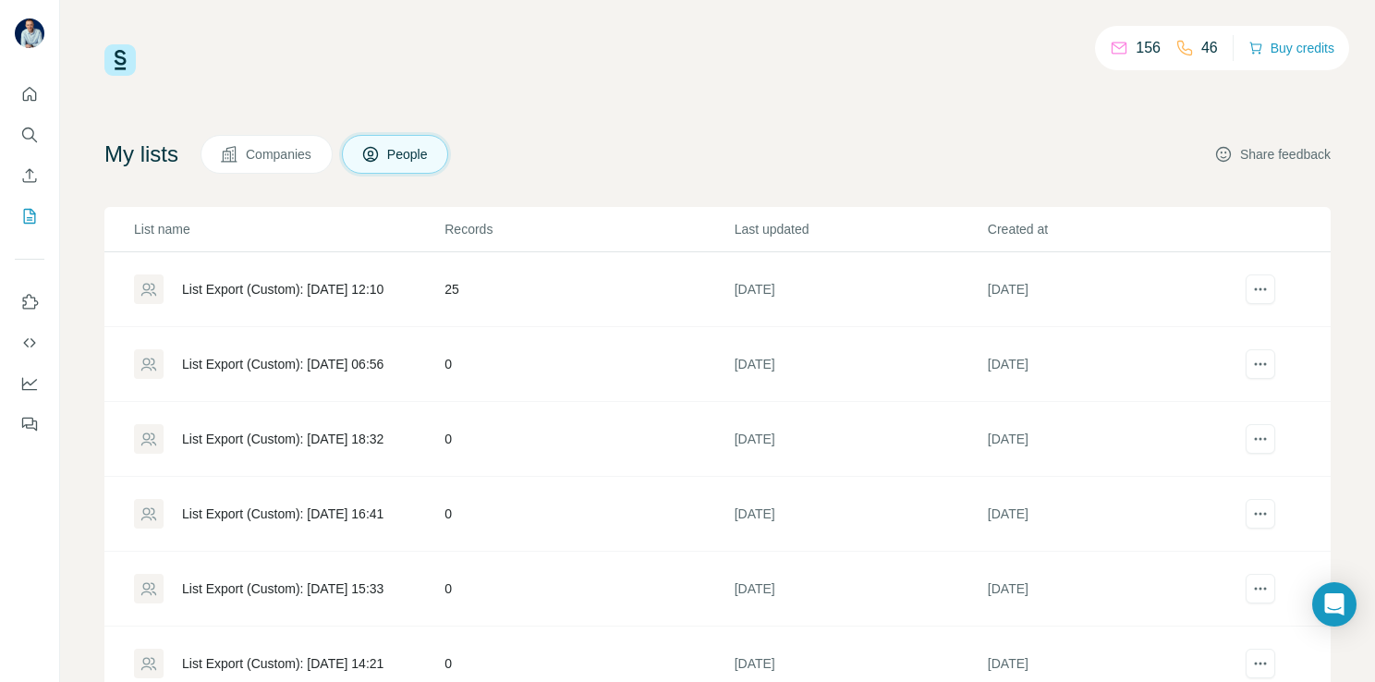
click at [1215, 156] on icon "button" at bounding box center [1224, 154] width 18 height 18
click at [1246, 446] on button "actions" at bounding box center [1261, 439] width 30 height 30
click at [1187, 499] on div "Delete list" at bounding box center [1170, 509] width 229 height 33
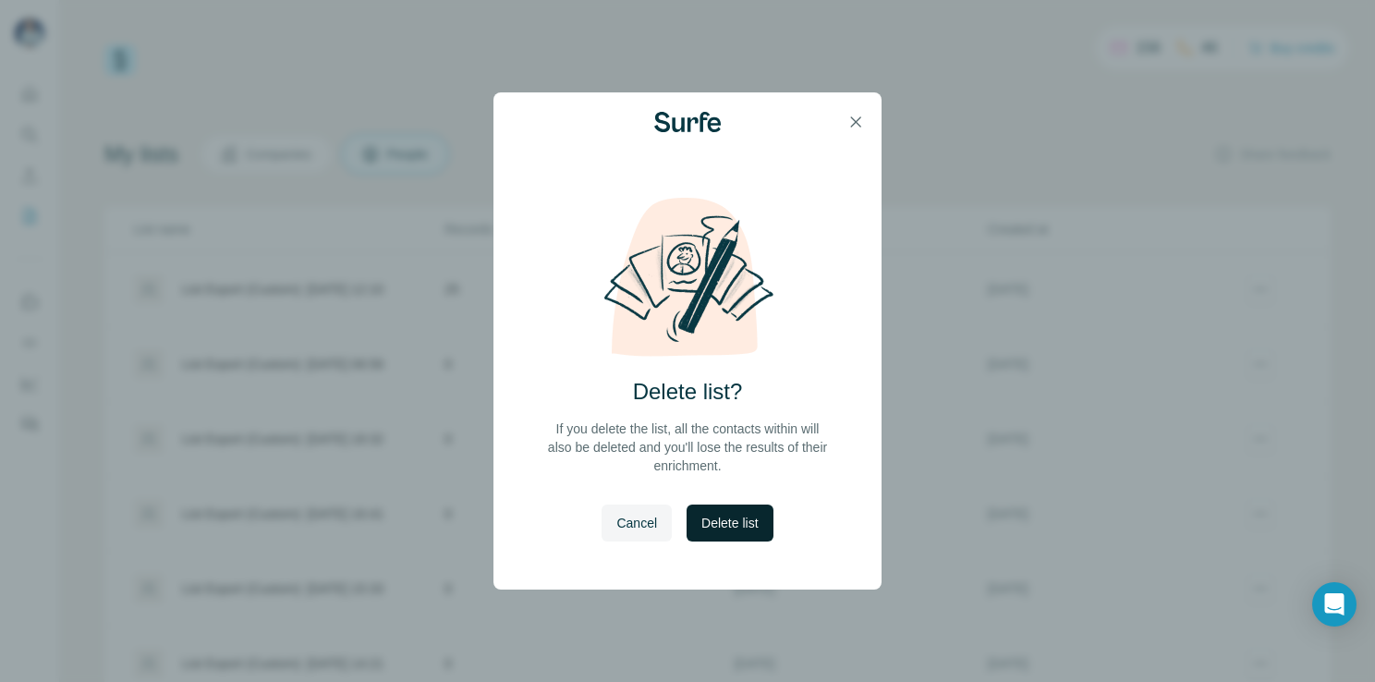
click at [738, 534] on button "Delete list" at bounding box center [730, 523] width 86 height 37
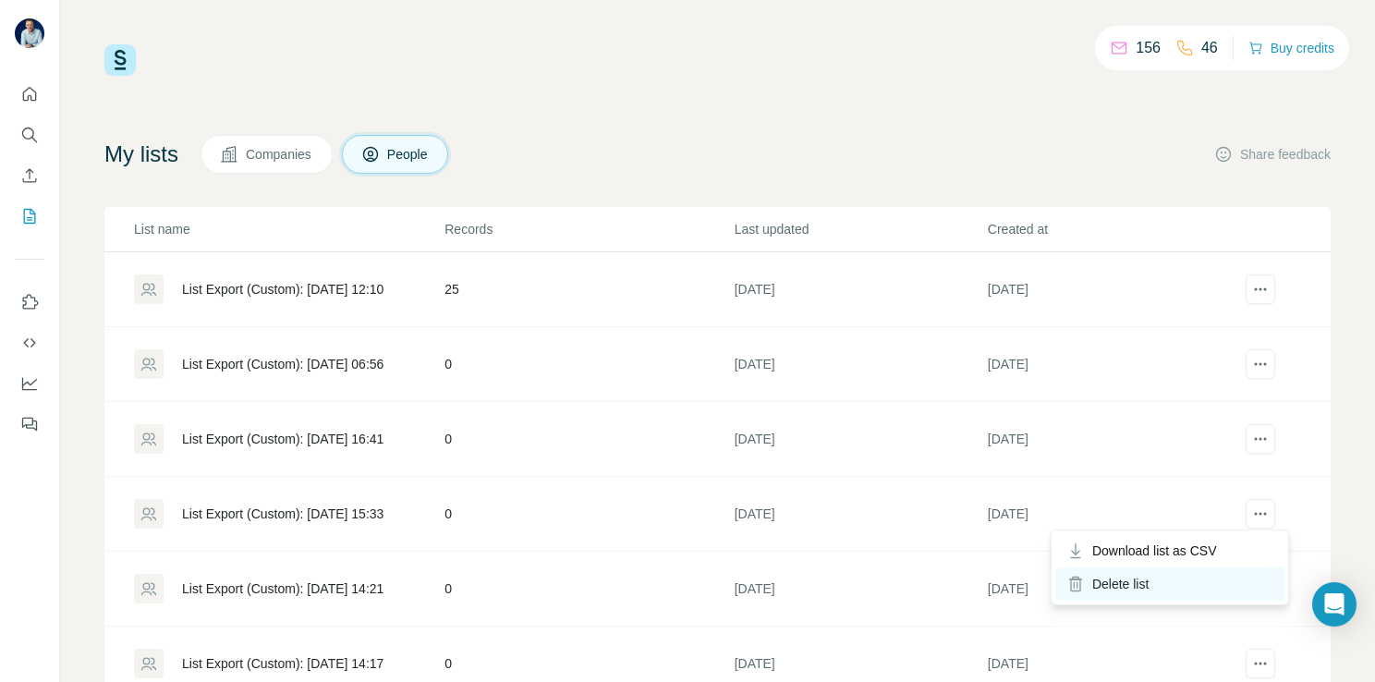
click at [1139, 584] on div "Delete list" at bounding box center [1170, 584] width 229 height 33
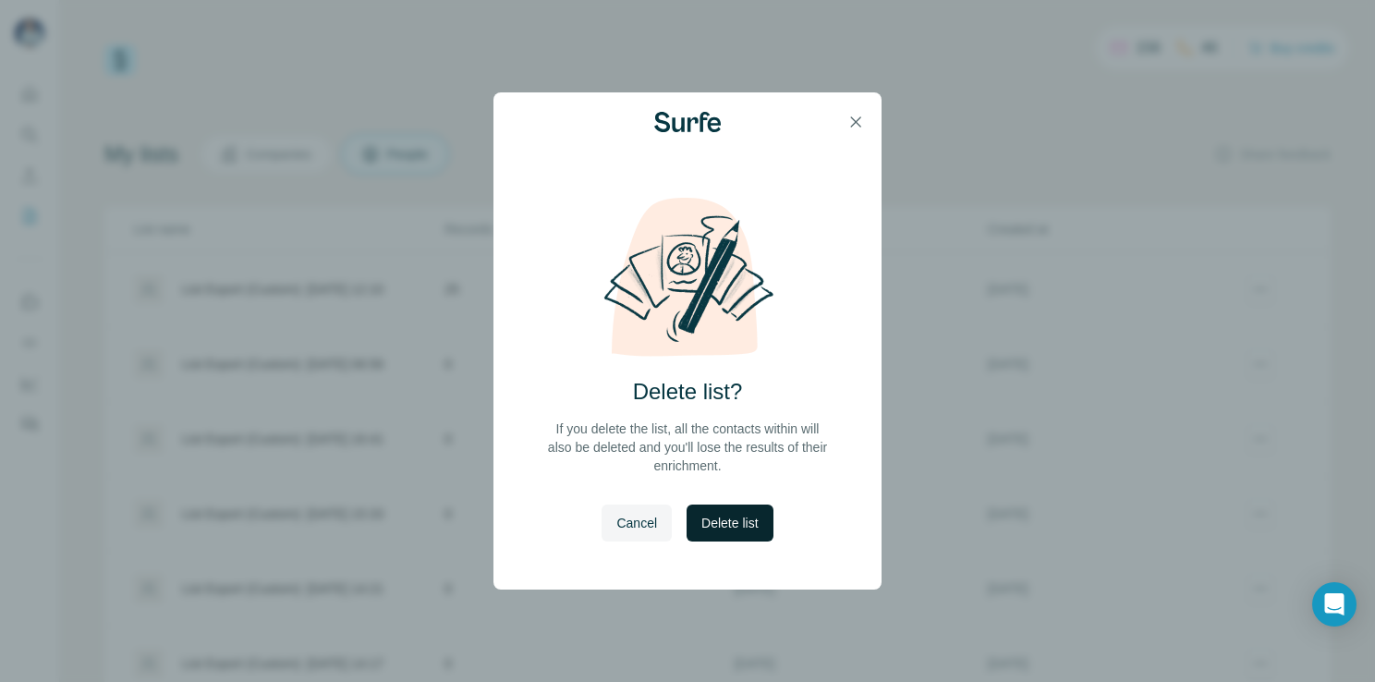
click at [749, 520] on span "Delete list" at bounding box center [730, 523] width 56 height 18
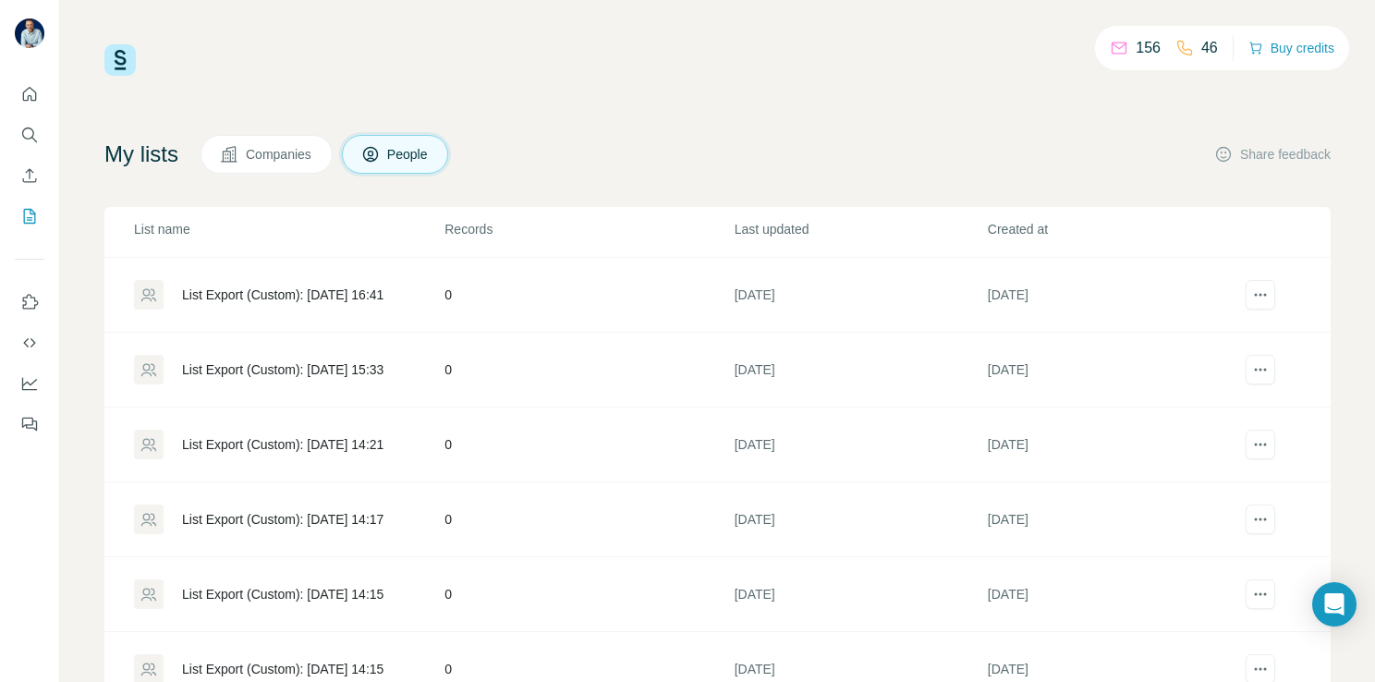
scroll to position [277, 0]
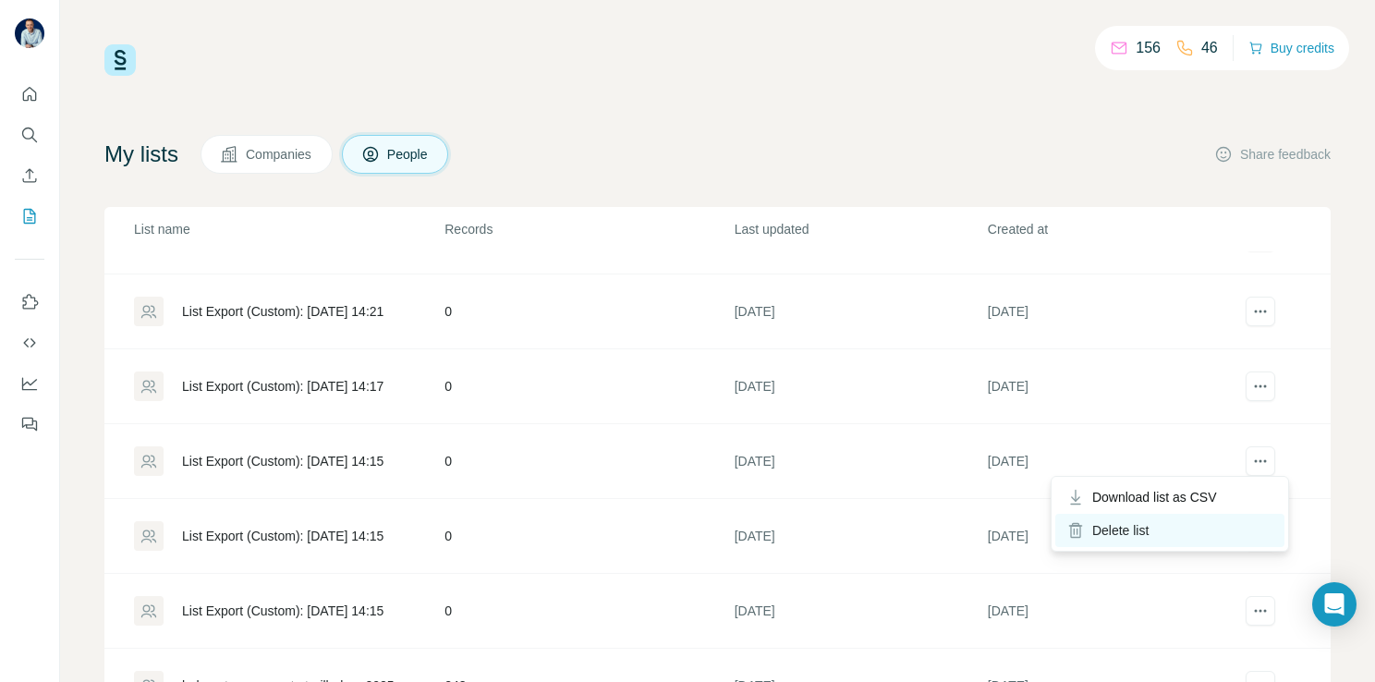
click at [1122, 543] on div "Delete list" at bounding box center [1170, 530] width 229 height 33
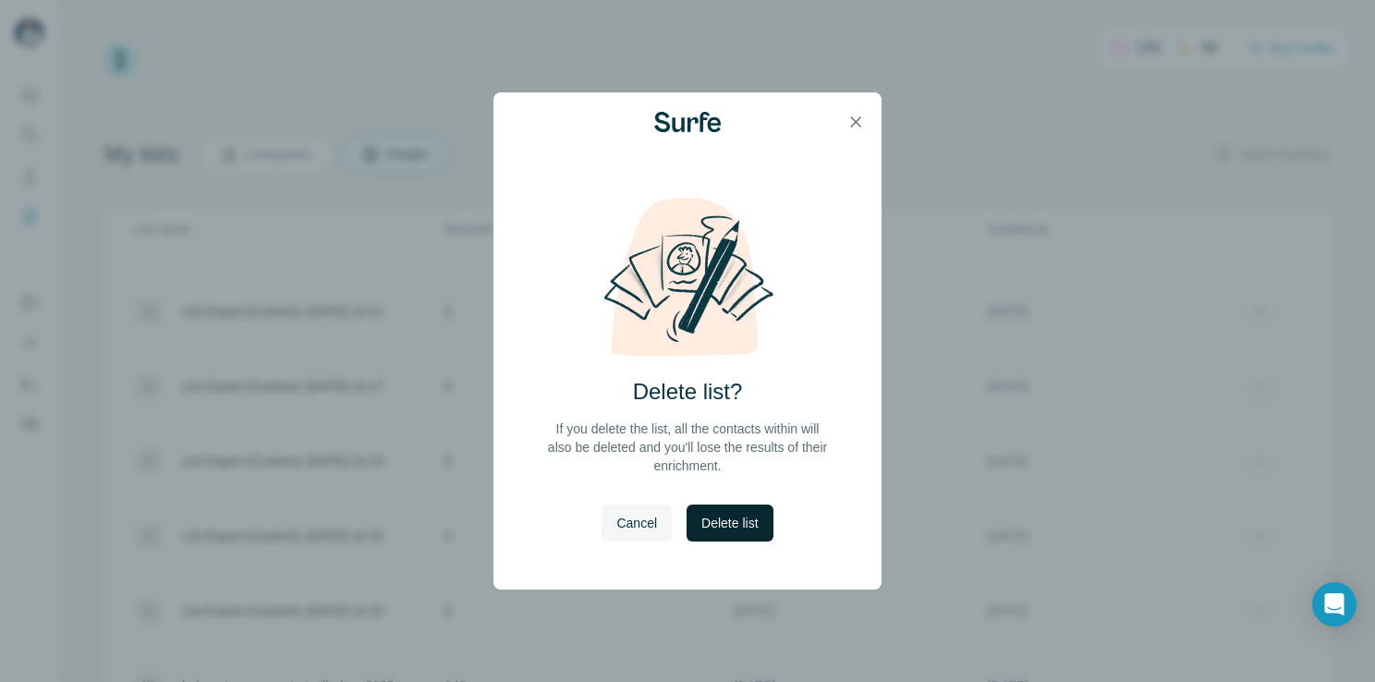
click at [688, 521] on div "Cancel Delete list" at bounding box center [687, 538] width 171 height 67
click at [702, 519] on span "Delete list" at bounding box center [730, 523] width 56 height 18
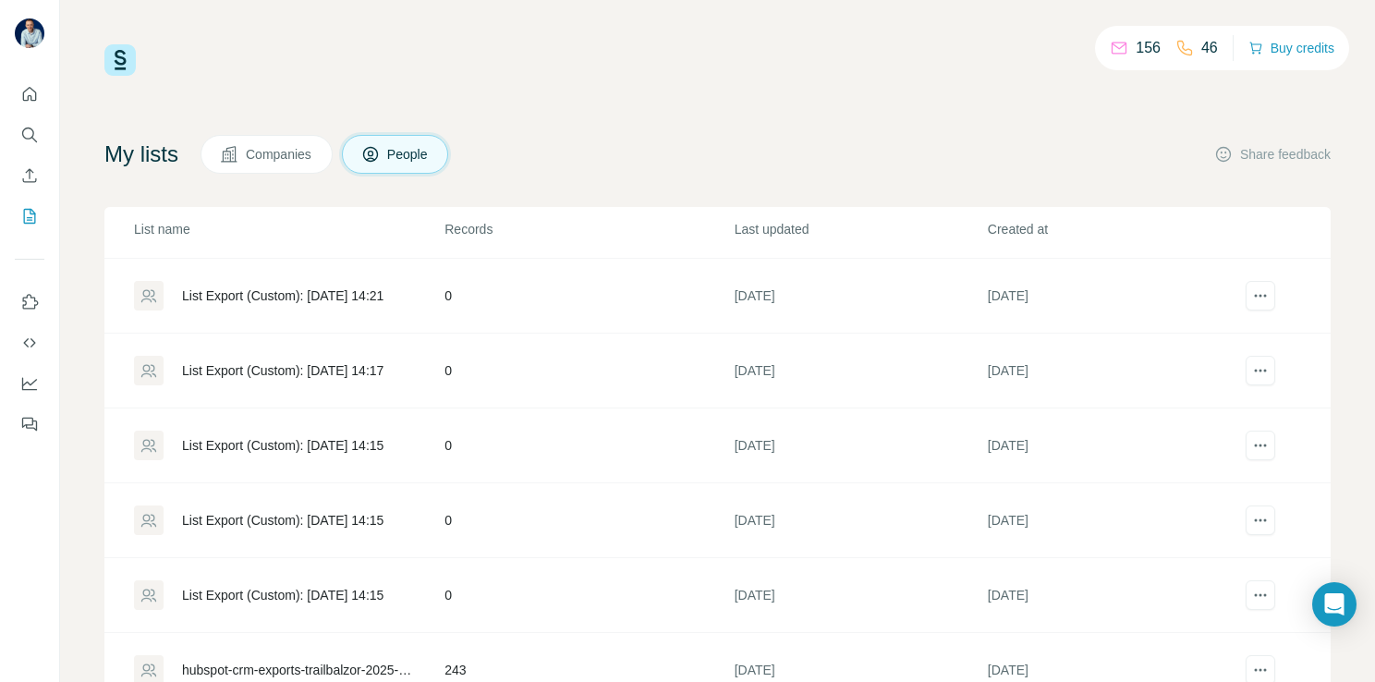
scroll to position [0, 0]
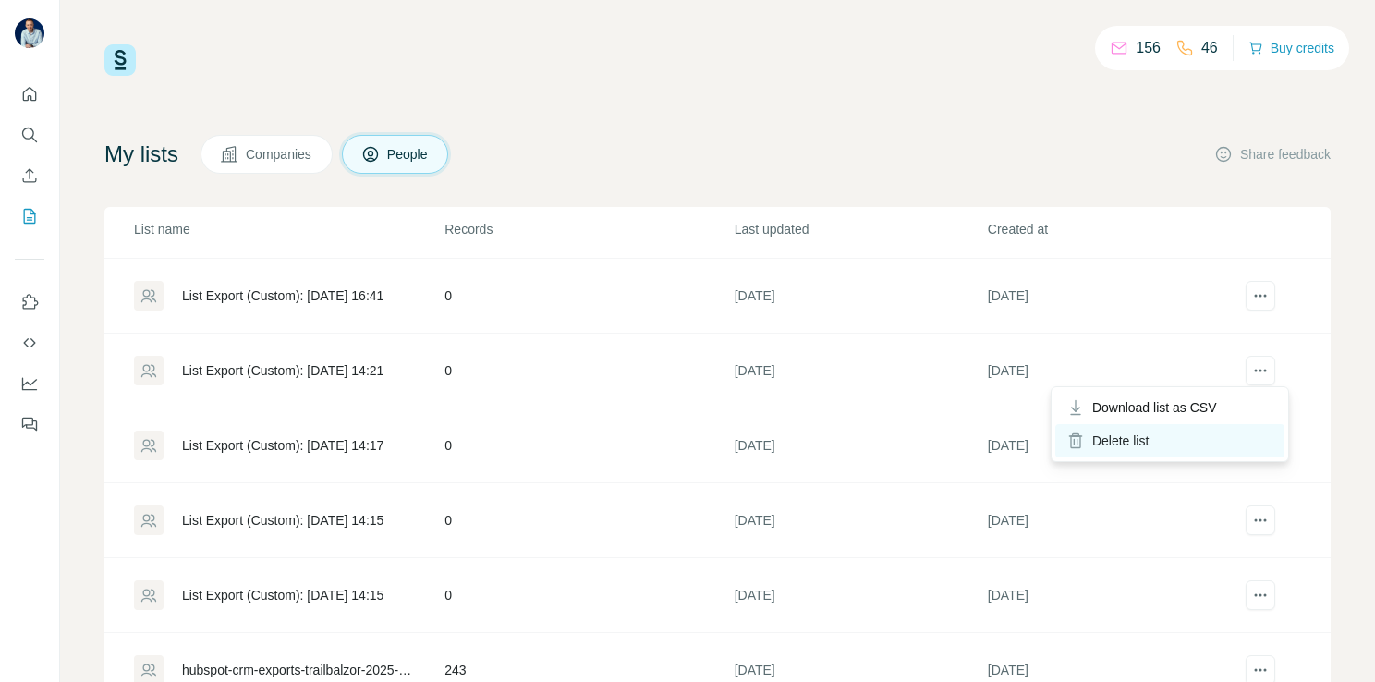
click at [1169, 434] on div "Delete list" at bounding box center [1170, 440] width 229 height 33
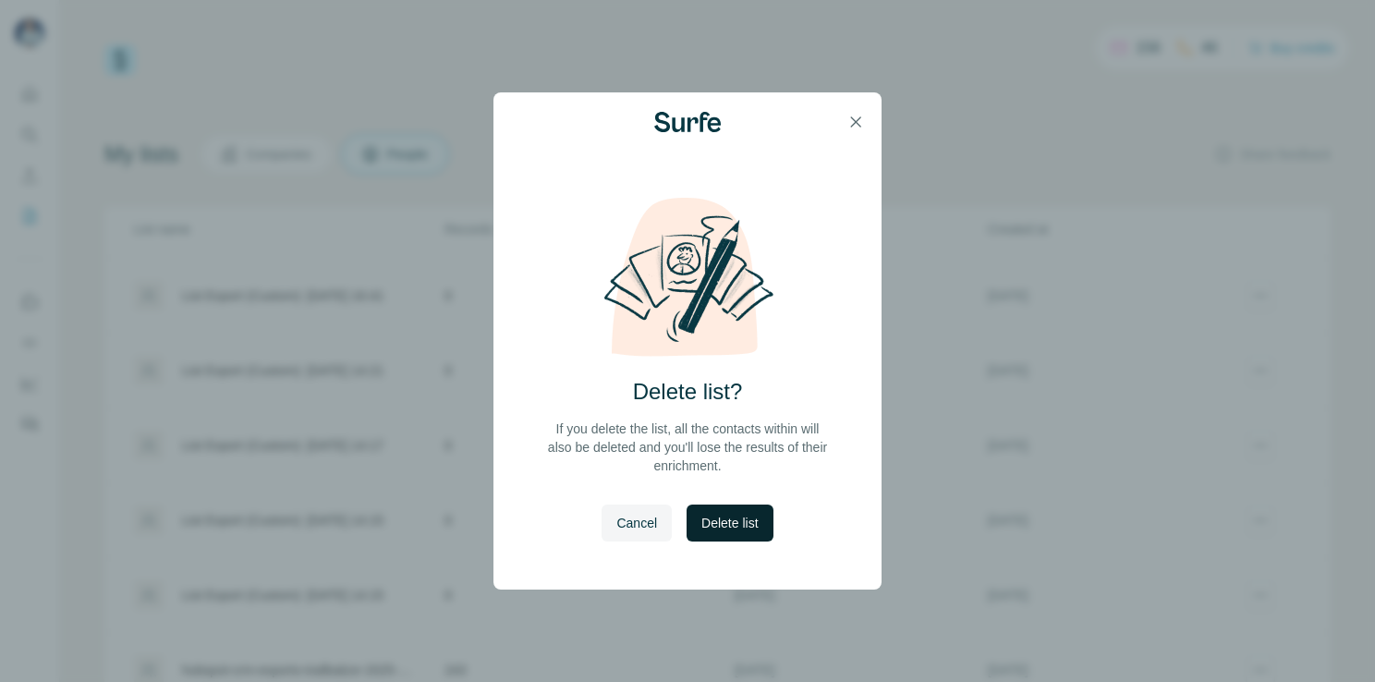
click at [762, 507] on button "Delete list" at bounding box center [730, 523] width 86 height 37
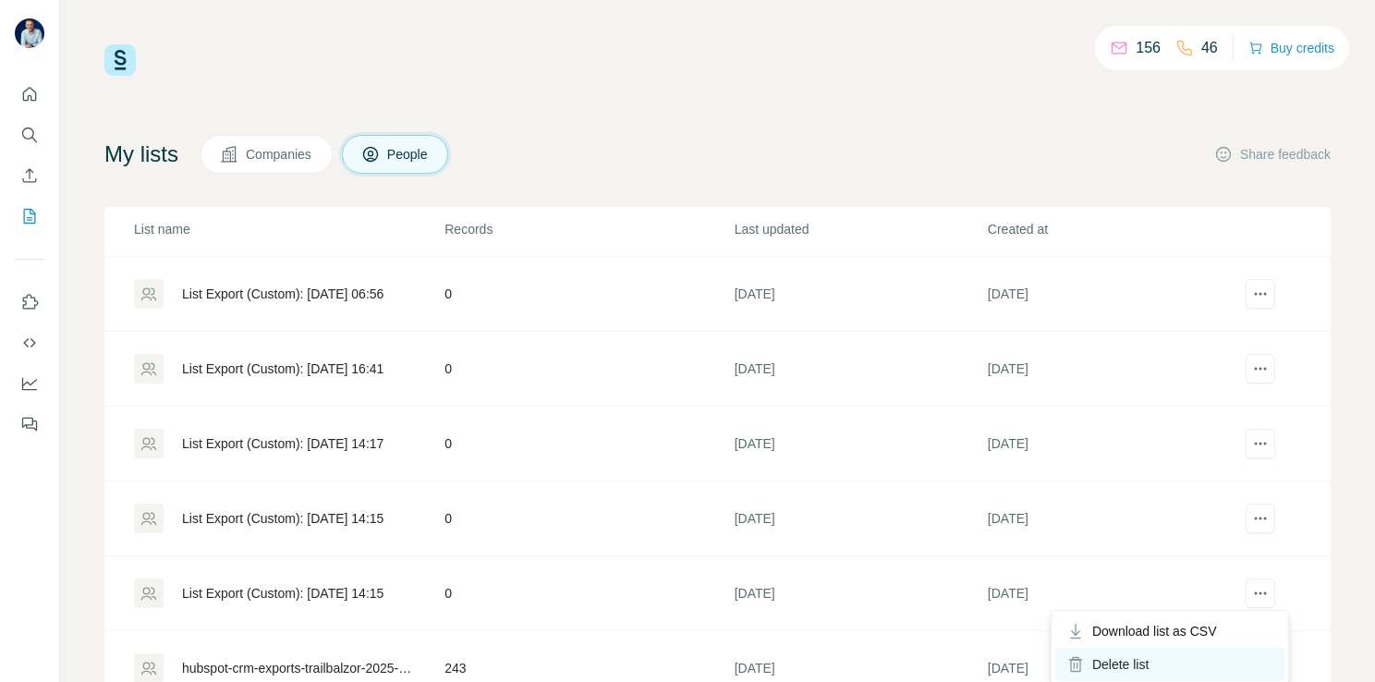
scroll to position [68, 0]
click at [1158, 666] on div "Delete list" at bounding box center [1170, 664] width 229 height 33
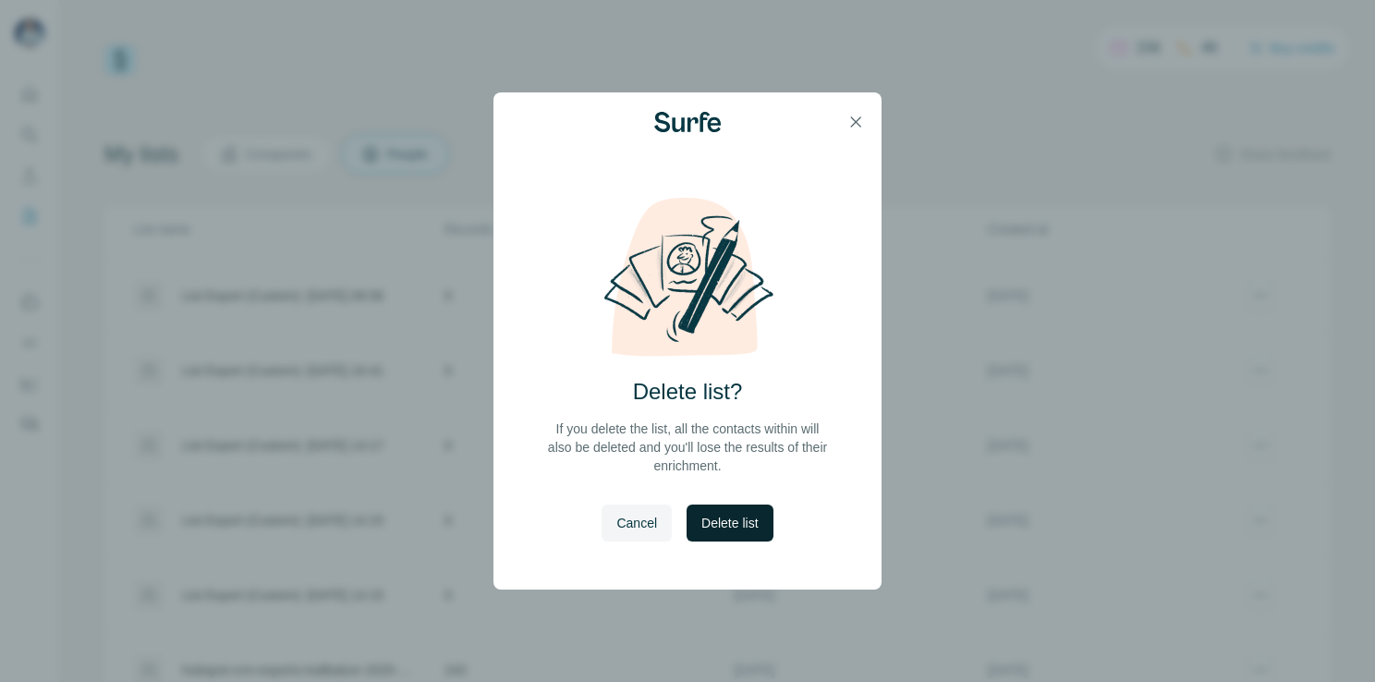
click at [753, 526] on span "Delete list" at bounding box center [730, 523] width 56 height 18
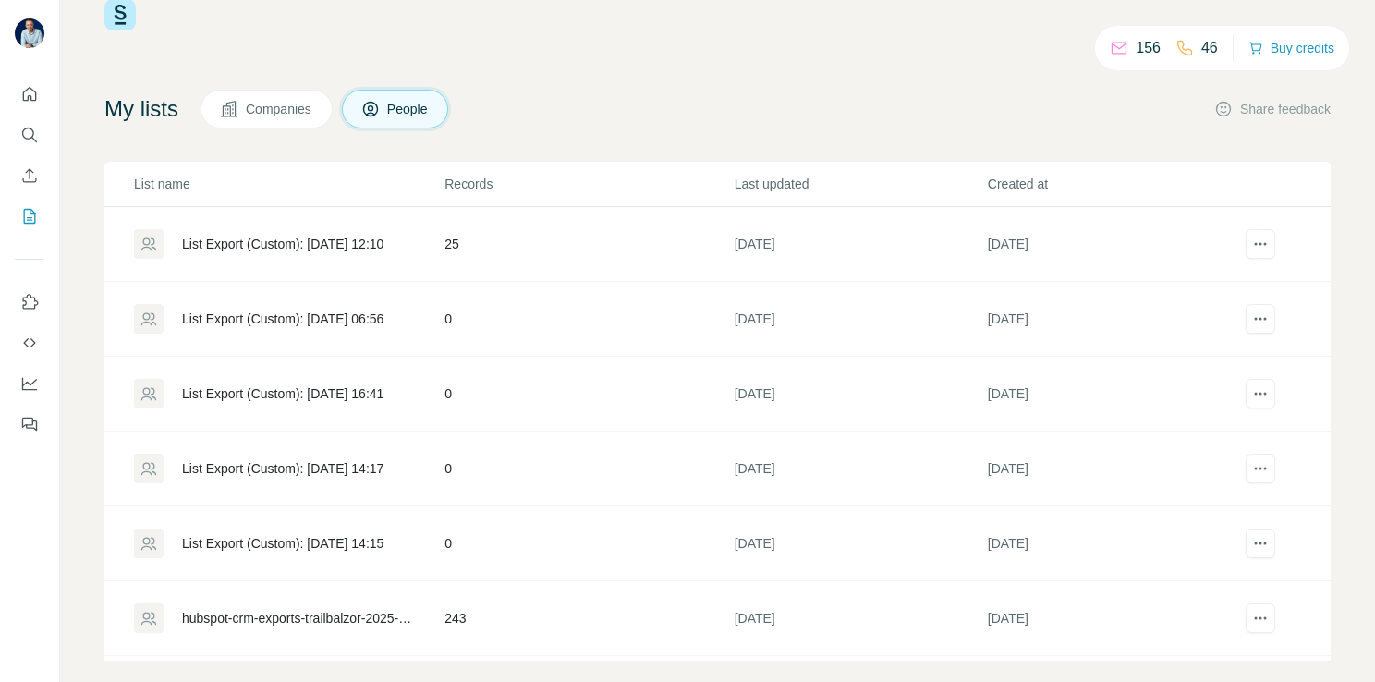
scroll to position [67, 0]
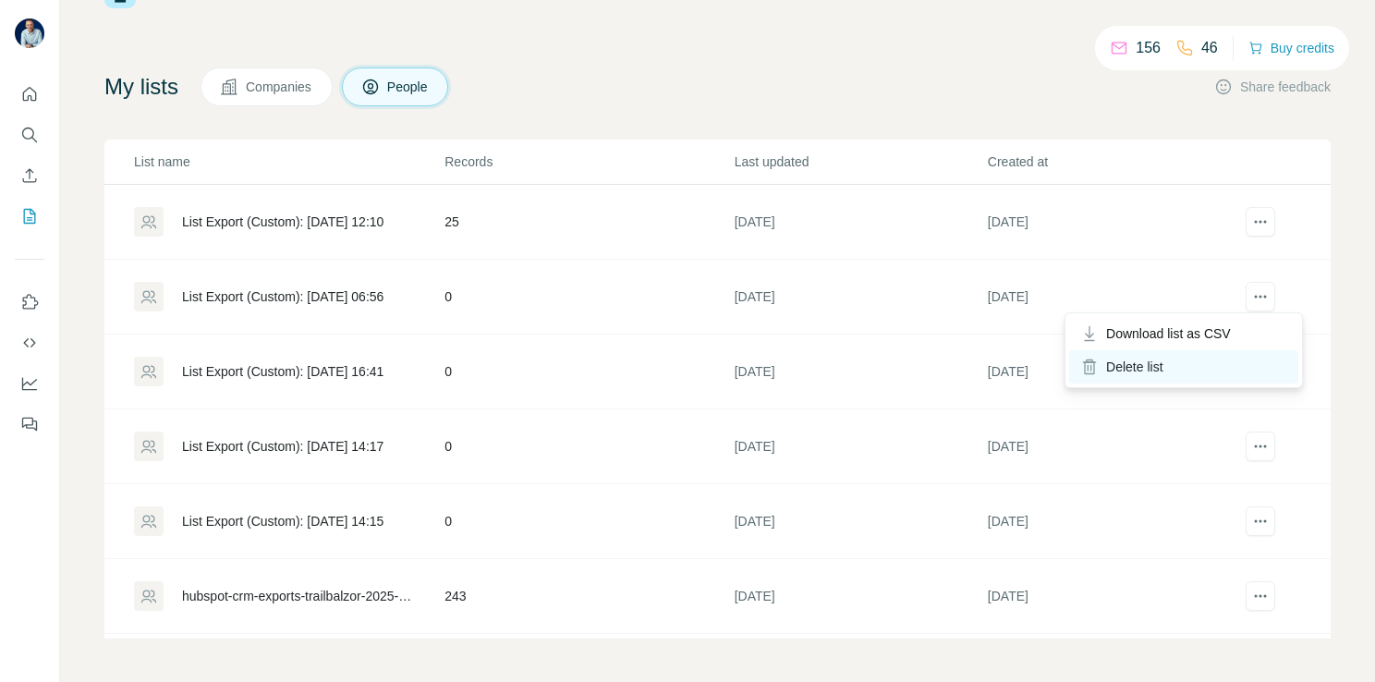
click at [1227, 361] on div "Delete list" at bounding box center [1183, 366] width 229 height 33
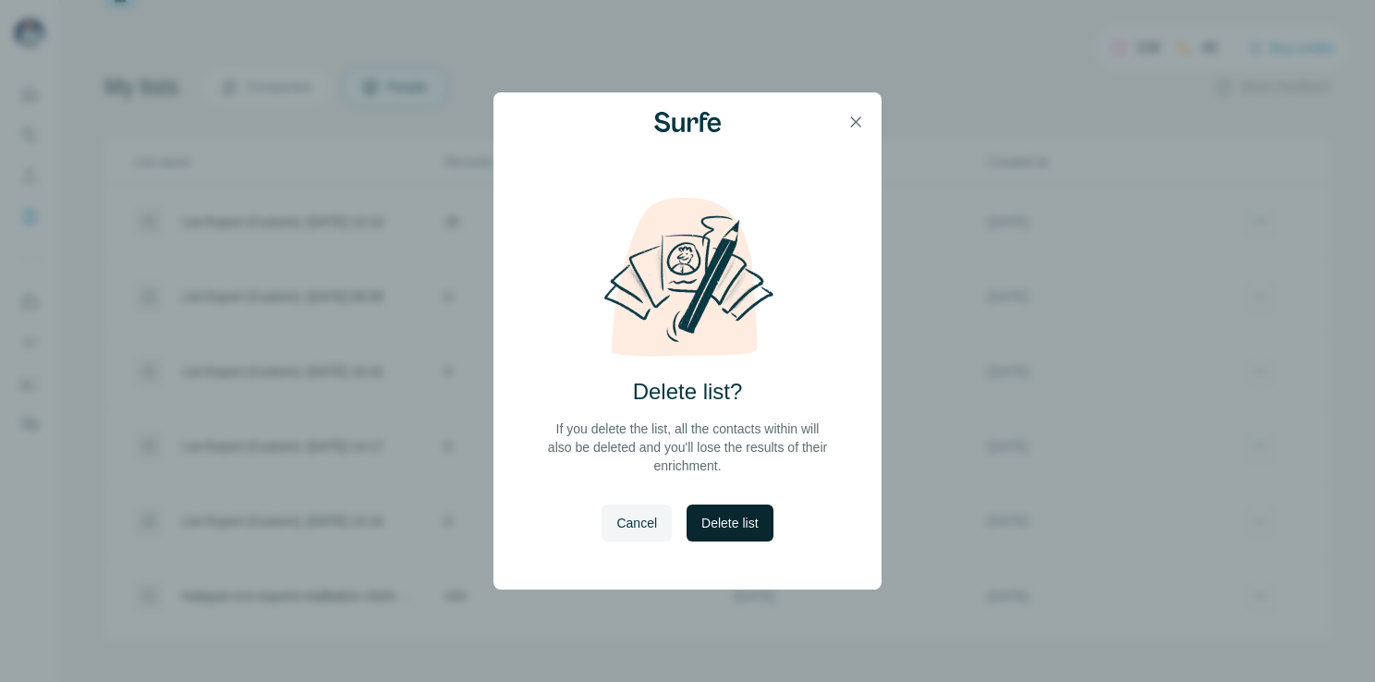
click at [738, 525] on span "Delete list" at bounding box center [730, 523] width 56 height 18
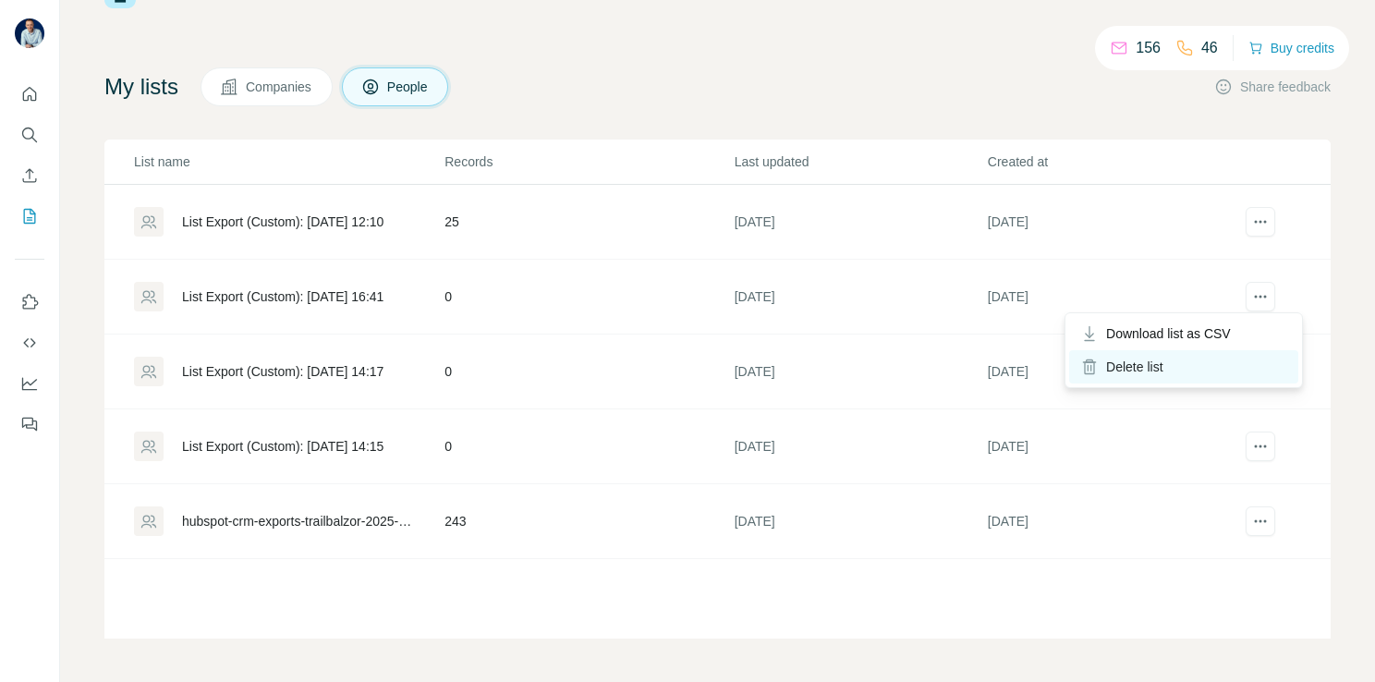
click at [1213, 355] on div "Delete list" at bounding box center [1183, 366] width 229 height 33
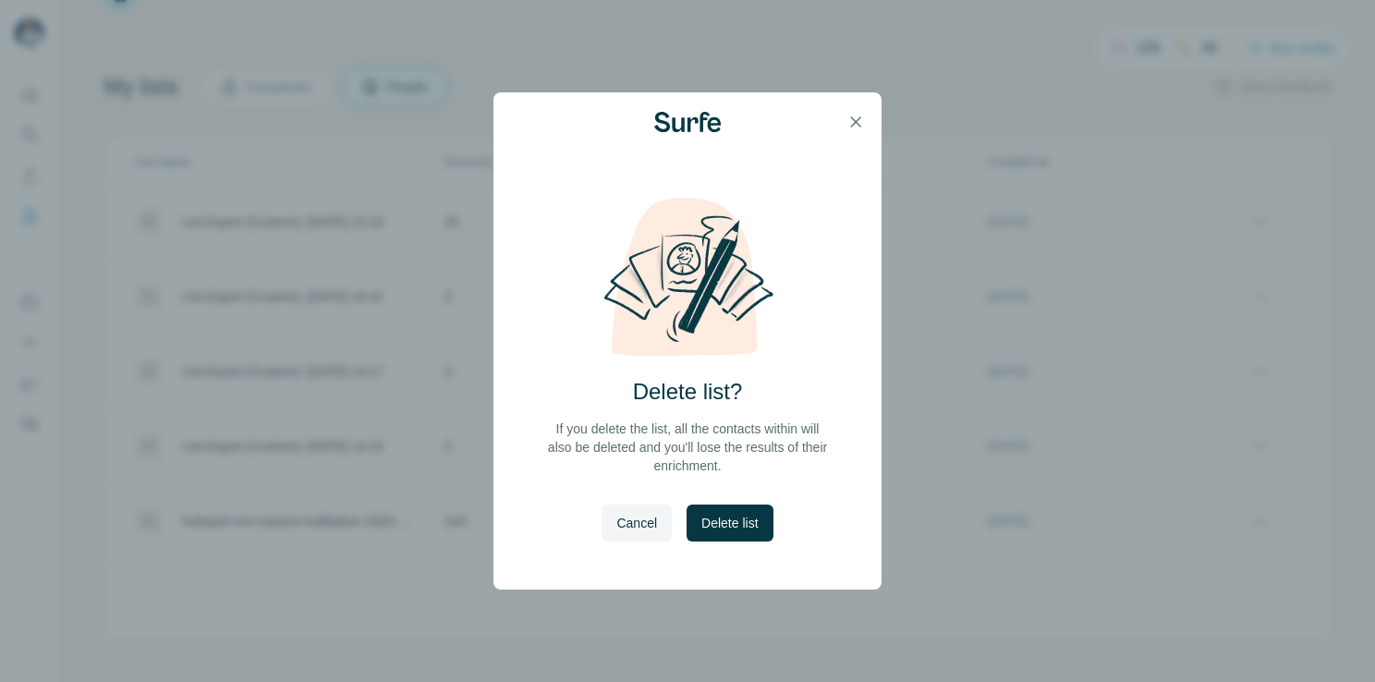
click at [768, 494] on div "Delete list? If you delete the list, all the contacts within will also be delet…" at bounding box center [688, 393] width 388 height 394
click at [751, 505] on button "Delete list" at bounding box center [730, 523] width 86 height 37
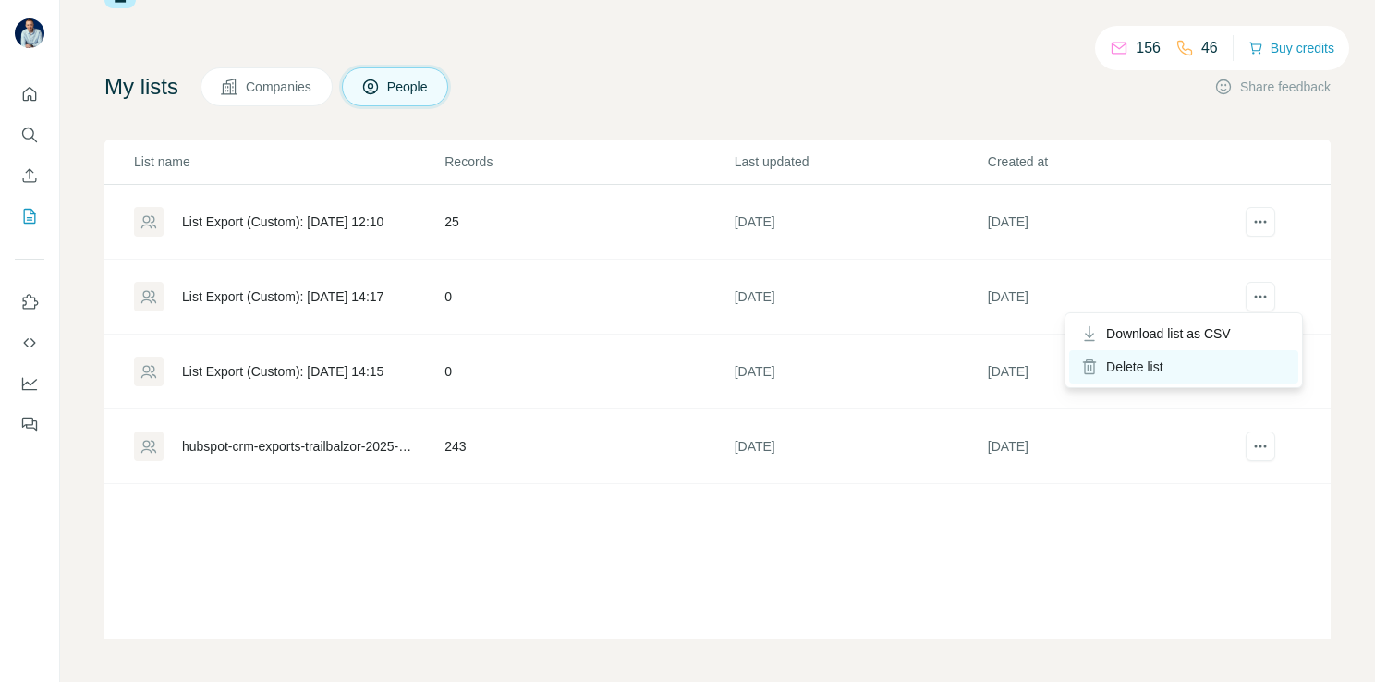
click at [1189, 353] on div "Delete list" at bounding box center [1183, 366] width 229 height 33
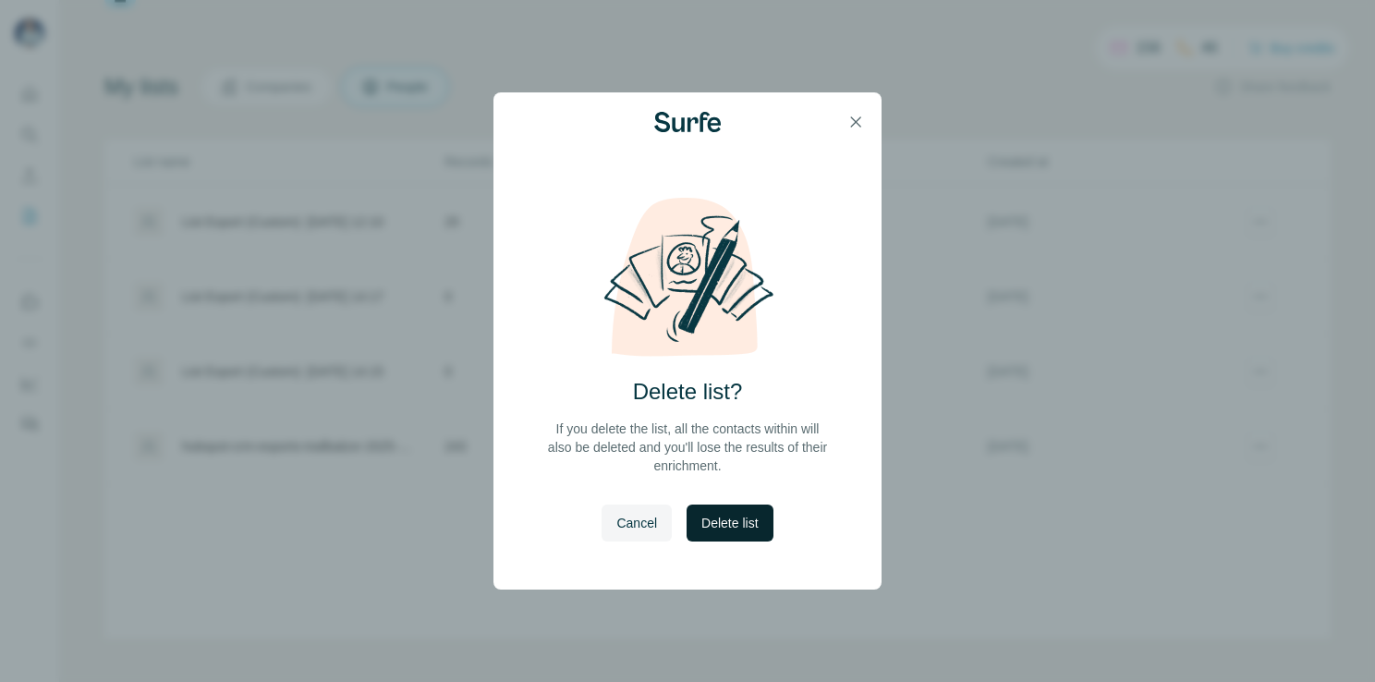
click at [728, 518] on span "Delete list" at bounding box center [730, 523] width 56 height 18
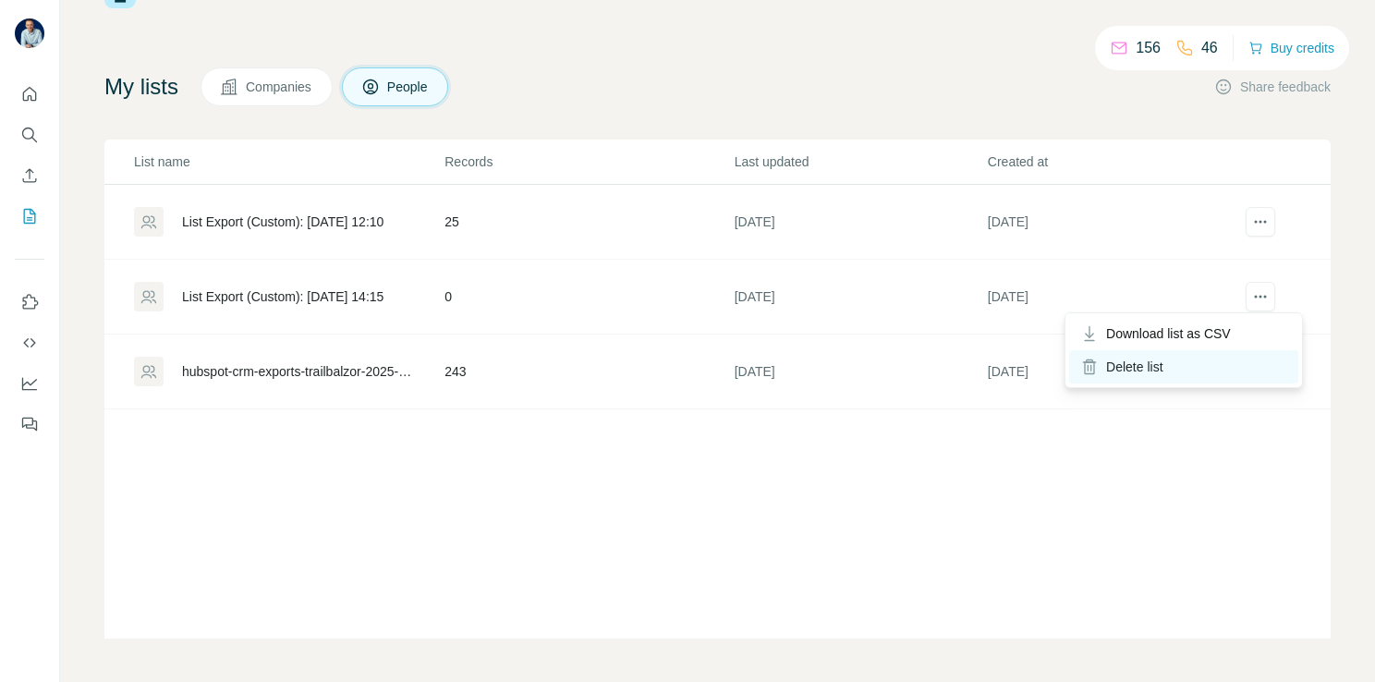
click at [1188, 372] on div "Delete list" at bounding box center [1183, 366] width 229 height 33
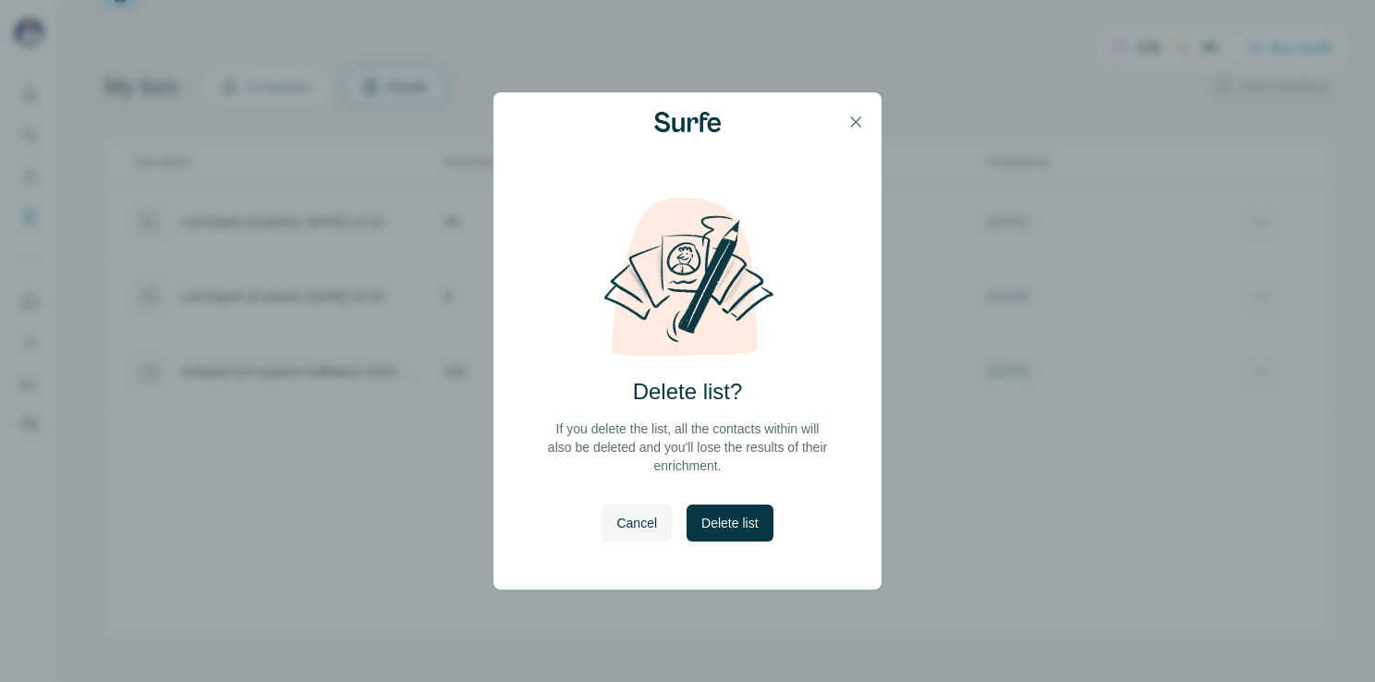
click at [747, 531] on span "Delete list" at bounding box center [730, 523] width 56 height 18
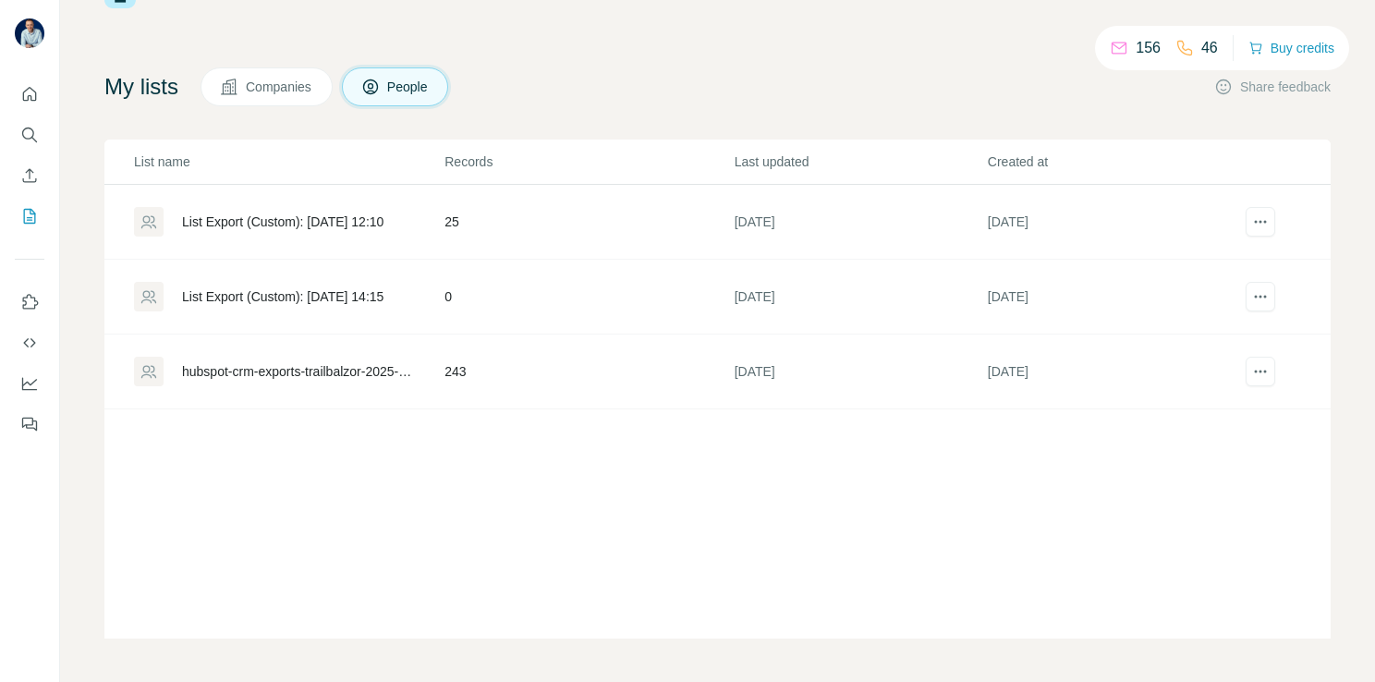
click at [274, 85] on span "Companies" at bounding box center [279, 87] width 67 height 18
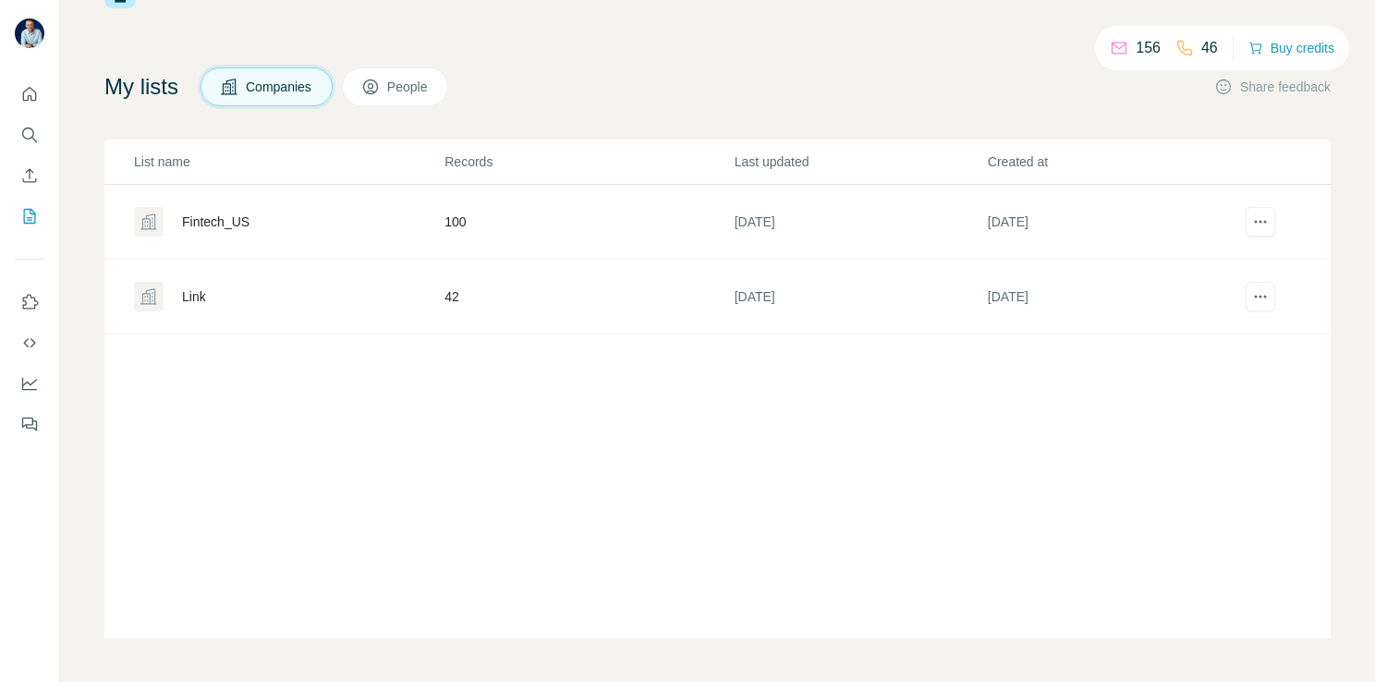
click at [342, 214] on div "Fintech_US" at bounding box center [288, 222] width 309 height 30
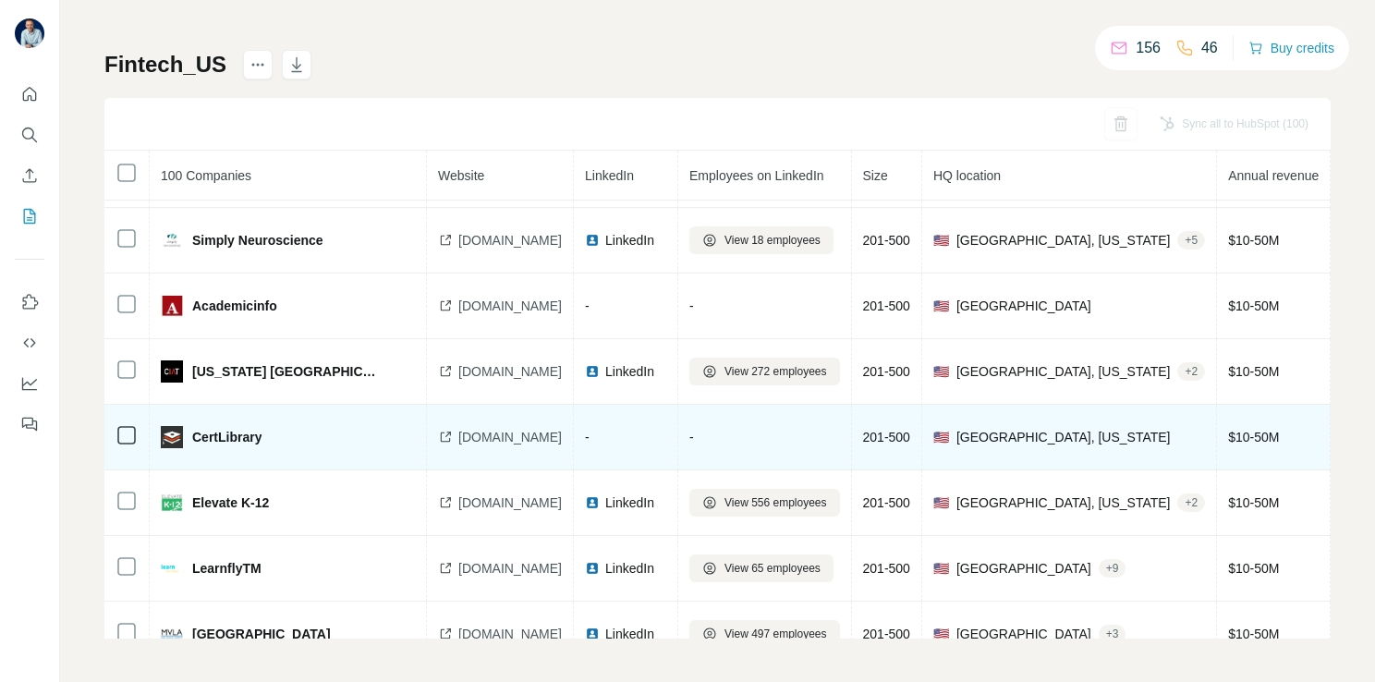
scroll to position [776, 0]
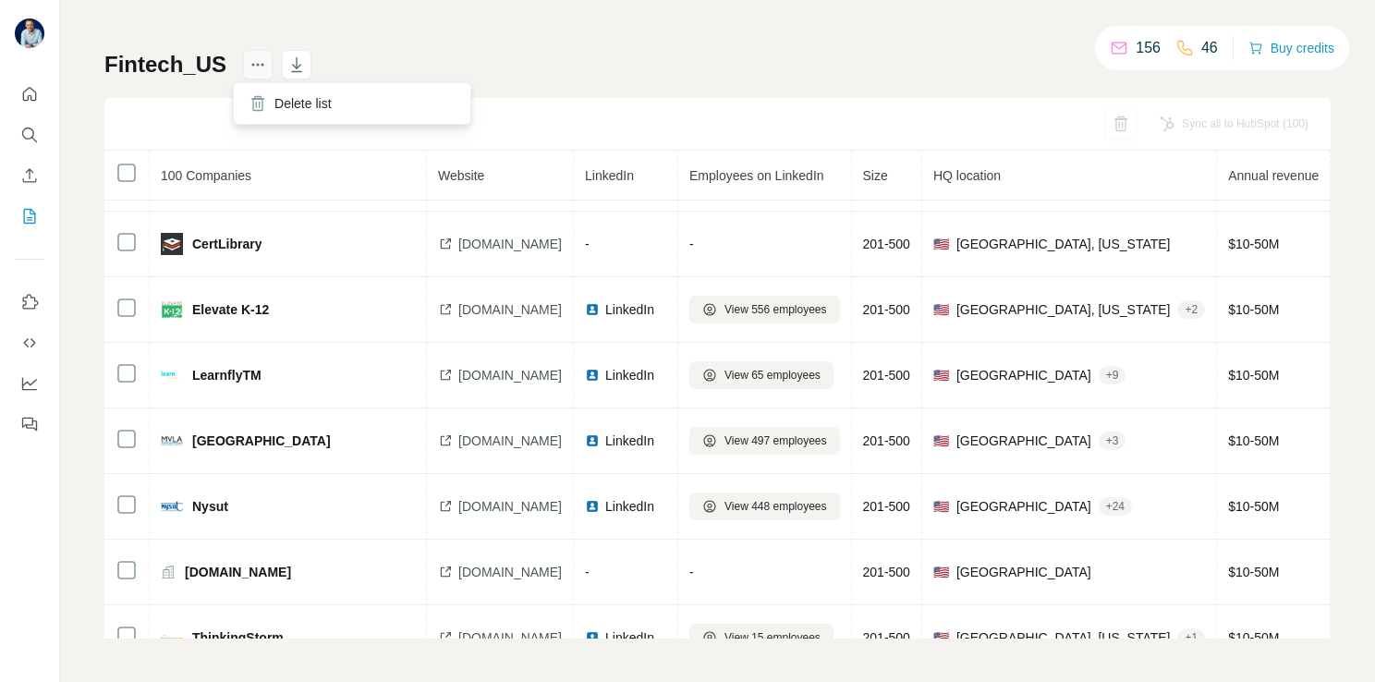
click at [249, 69] on icon "actions" at bounding box center [258, 64] width 18 height 18
